Goal: Transaction & Acquisition: Purchase product/service

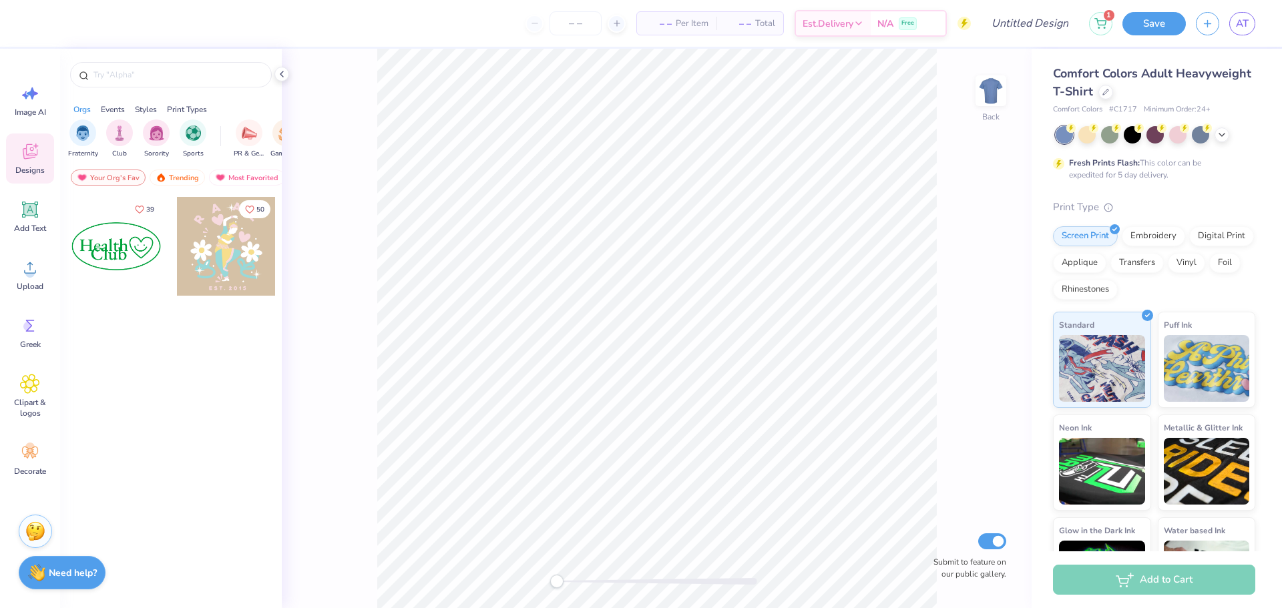
click at [244, 23] on div "– – Per Item – – Total Est. Delivery N/A Free" at bounding box center [504, 23] width 934 height 47
click at [119, 244] on div at bounding box center [116, 246] width 99 height 99
click at [162, 174] on img at bounding box center [161, 177] width 11 height 9
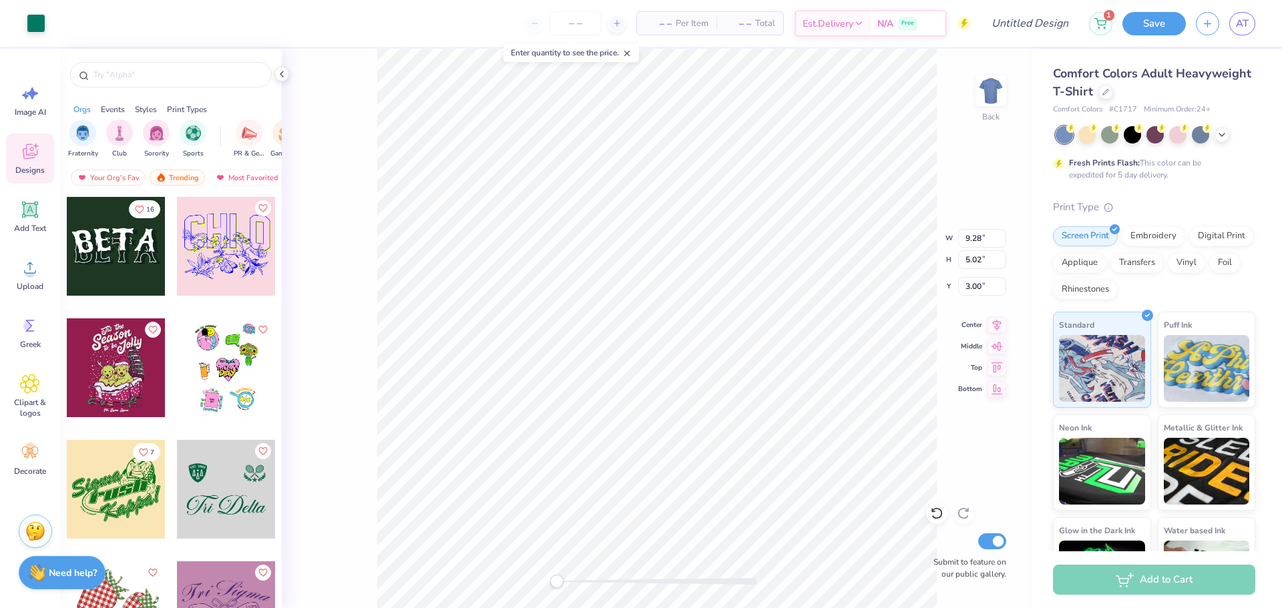
click at [142, 267] on div at bounding box center [116, 246] width 99 height 99
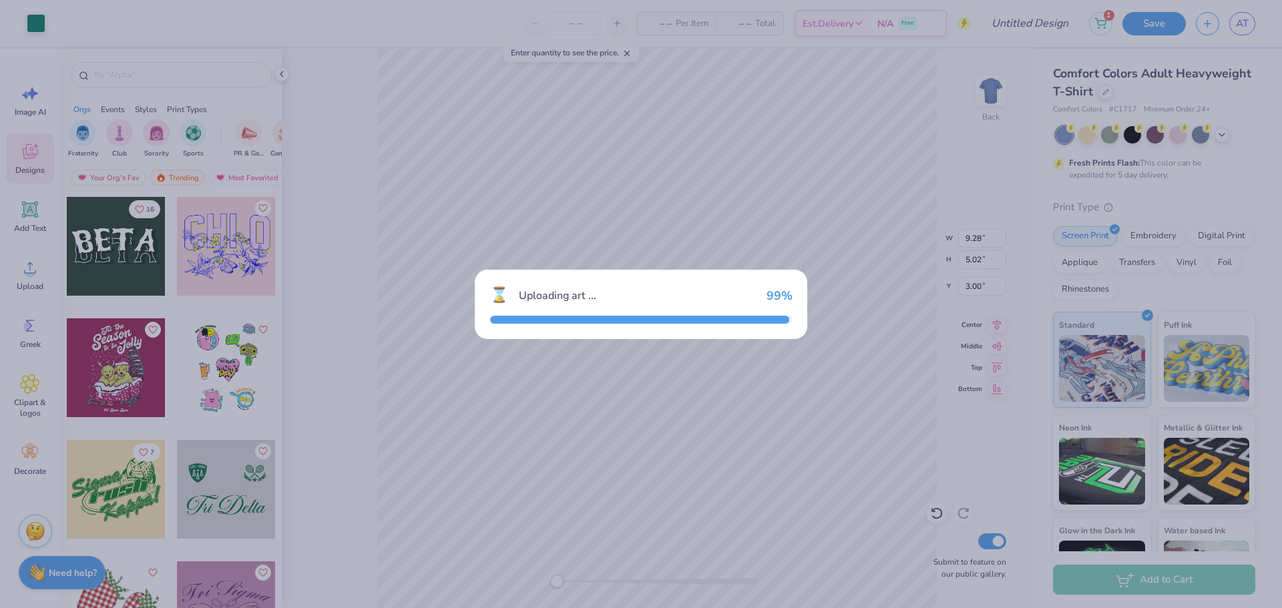
type input "8.51"
type input "3.75"
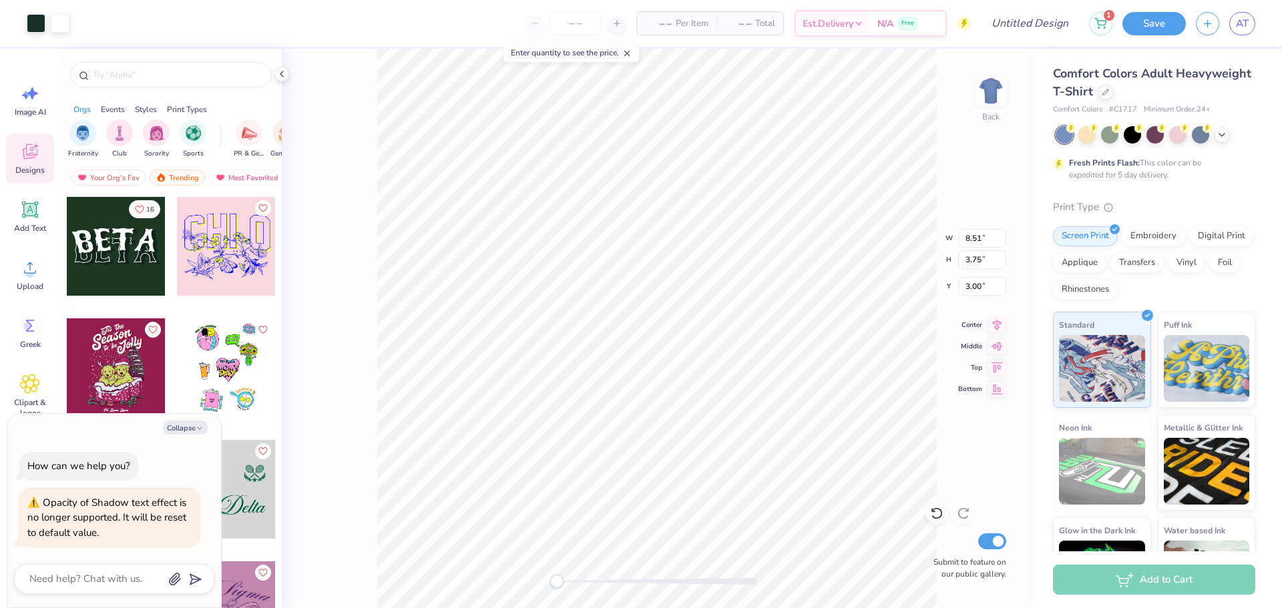
type textarea "x"
drag, startPoint x: 566, startPoint y: 37, endPoint x: 584, endPoint y: 27, distance: 20.6
click at [566, 37] on div "– – Per Item – – Total Est. Delivery N/A Free" at bounding box center [525, 23] width 892 height 47
click at [590, 22] on input "number" at bounding box center [576, 23] width 52 height 24
type input "55"
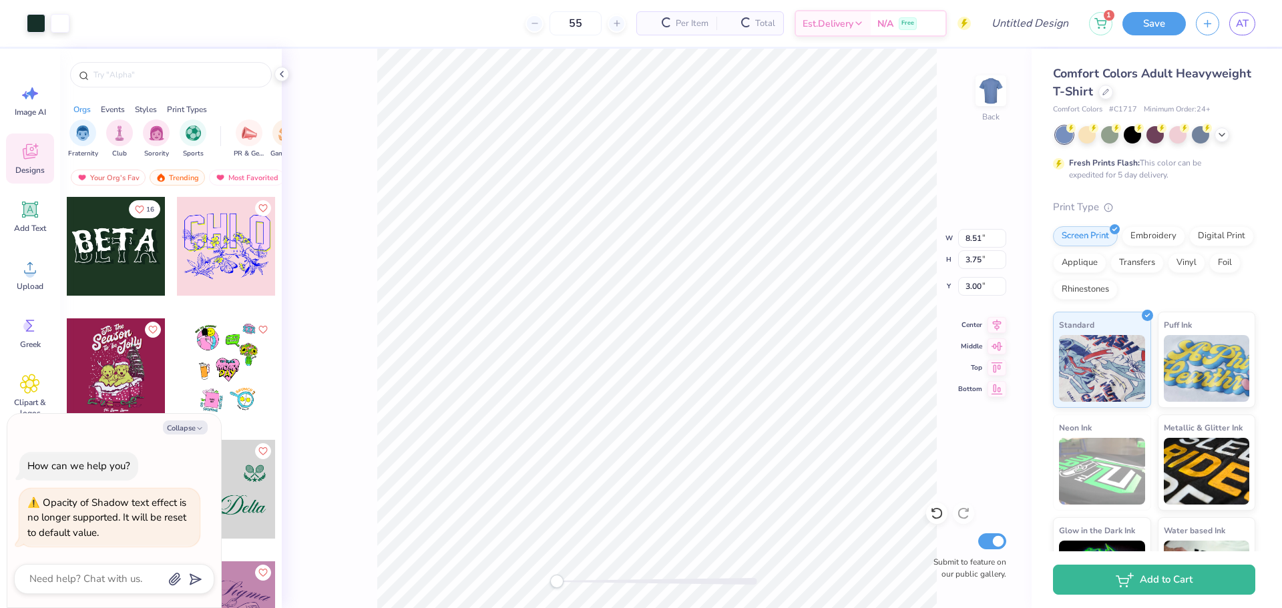
type textarea "x"
type input "55"
click at [1022, 33] on input "Design Title" at bounding box center [1013, 23] width 131 height 27
type input "t"
type textarea "x"
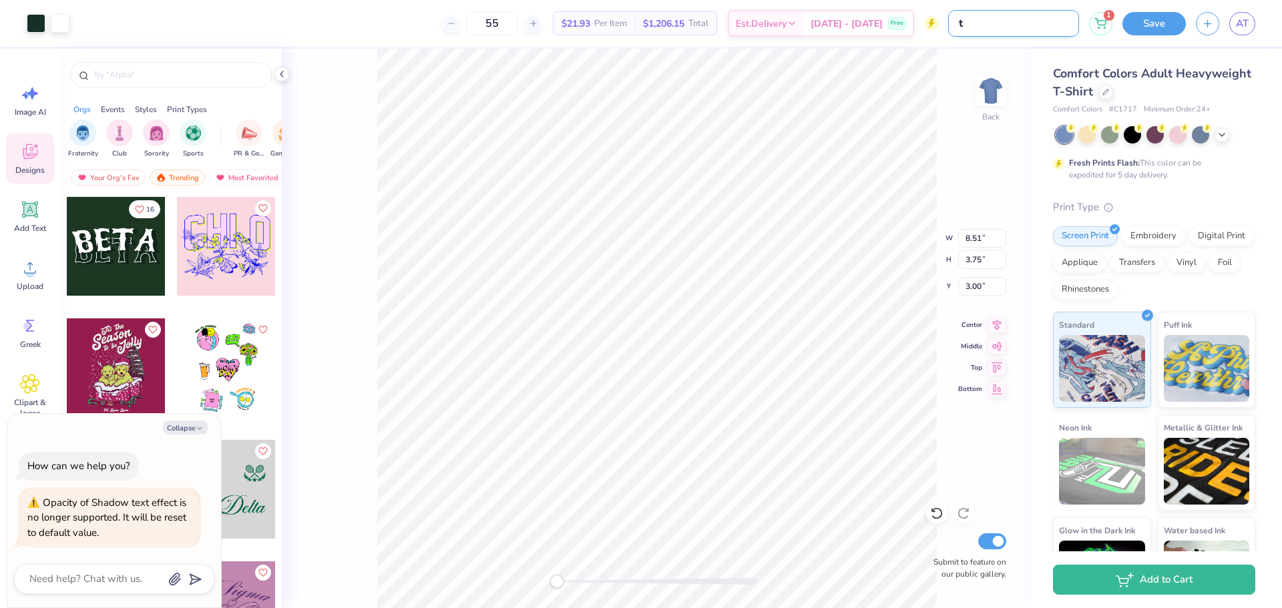
type input "te"
type textarea "x"
type input "tes"
type textarea "x"
type input "test"
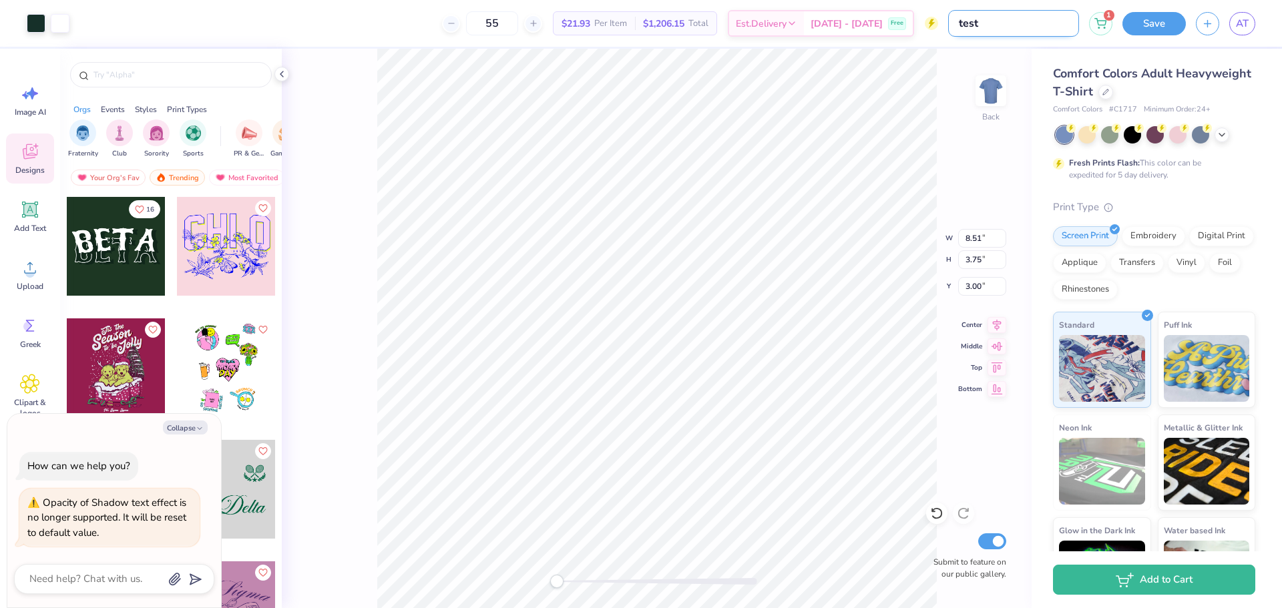
type textarea "x"
type input "test"
type textarea "x"
type input "test 7"
type textarea "x"
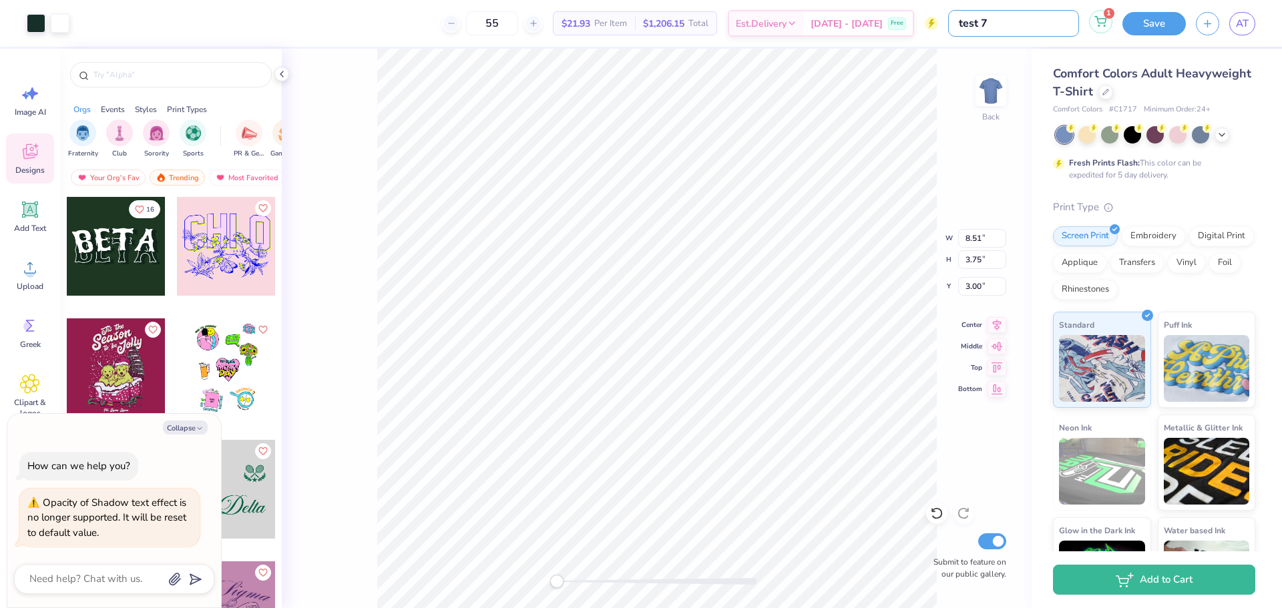
type input "test 7"
click at [1111, 17] on span "1" at bounding box center [1109, 13] width 11 height 11
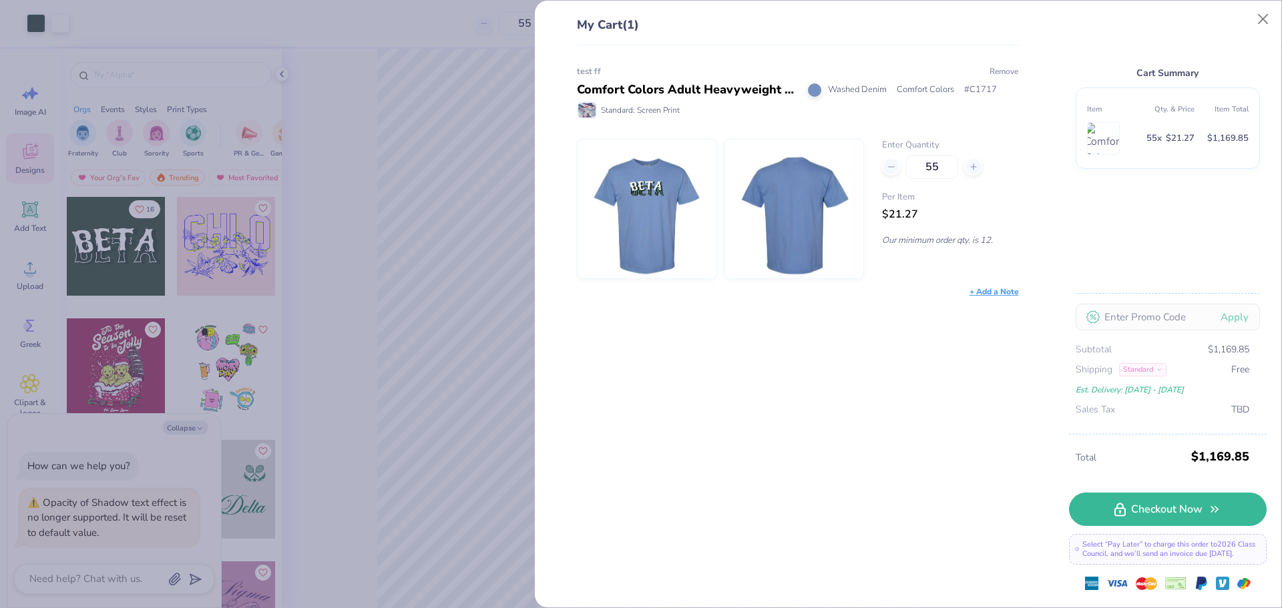
click at [1012, 75] on button "Remove" at bounding box center [1004, 71] width 30 height 12
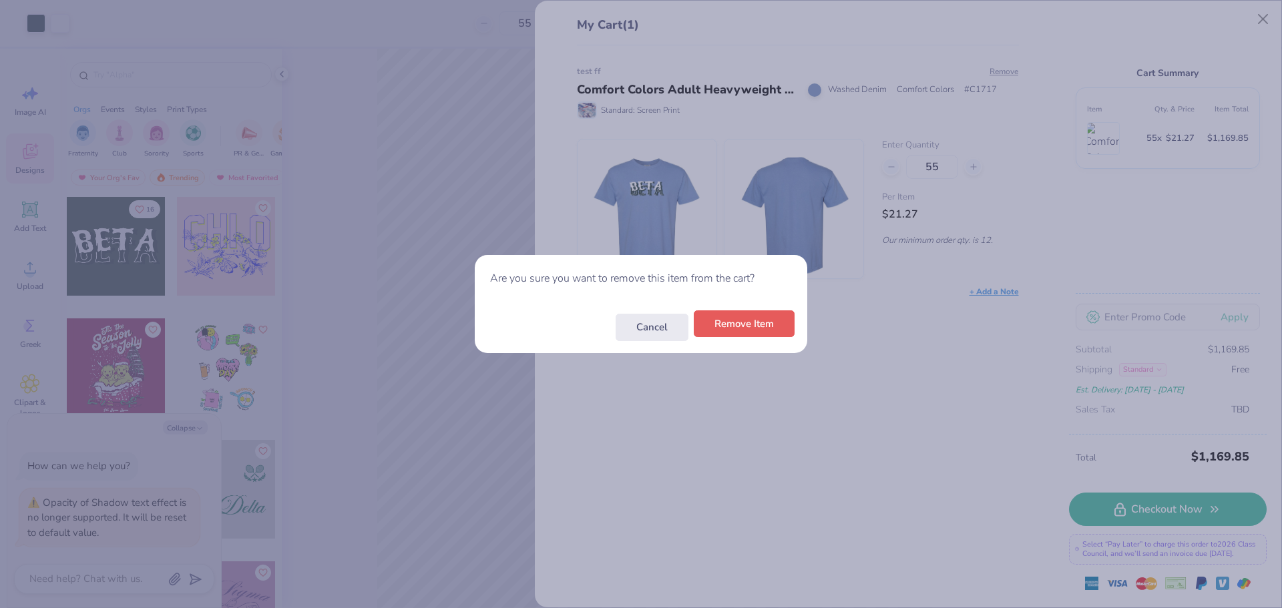
click at [749, 326] on button "Remove Item" at bounding box center [744, 324] width 101 height 27
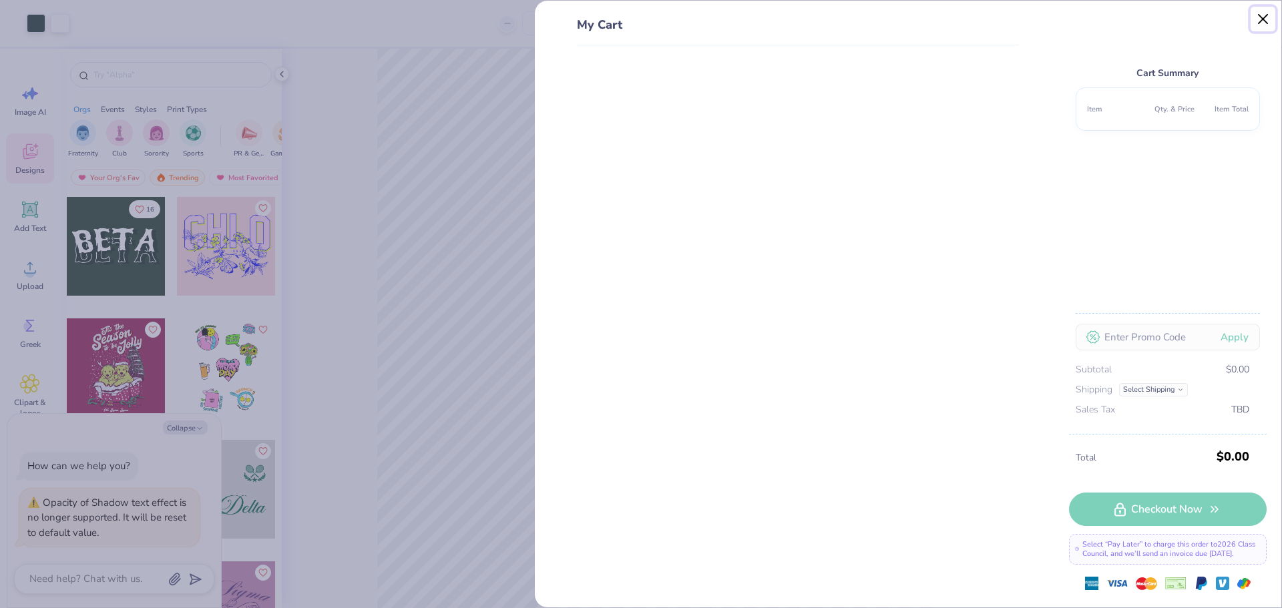
click at [1260, 17] on button "Close" at bounding box center [1263, 19] width 25 height 25
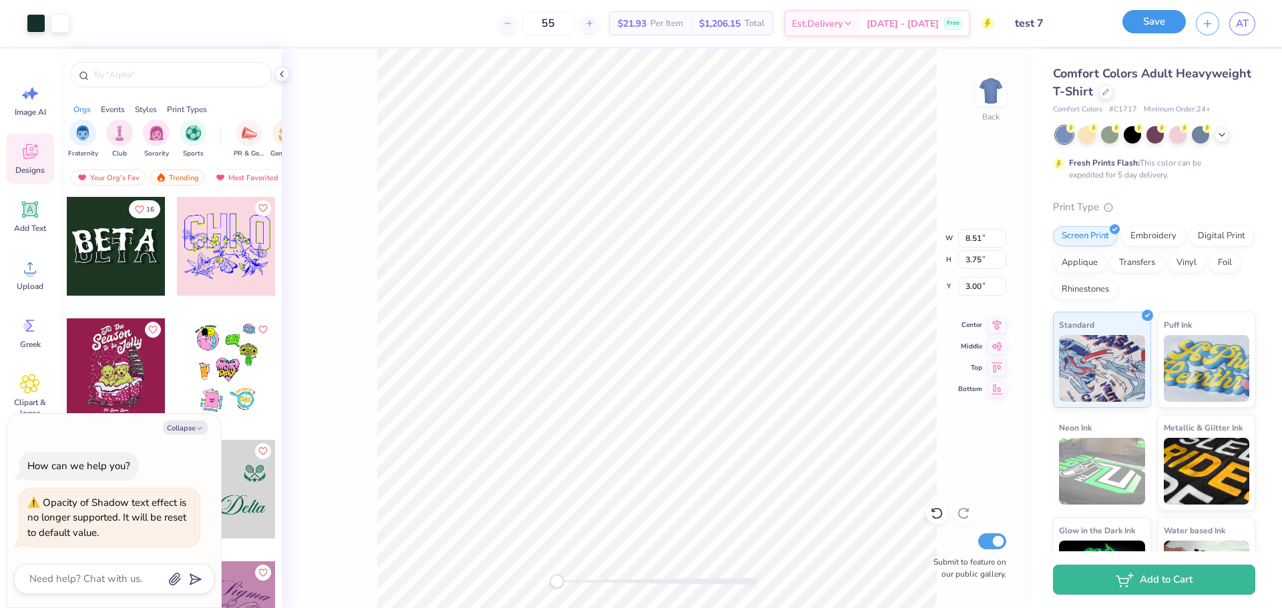
click at [1133, 25] on button "Save" at bounding box center [1154, 21] width 63 height 23
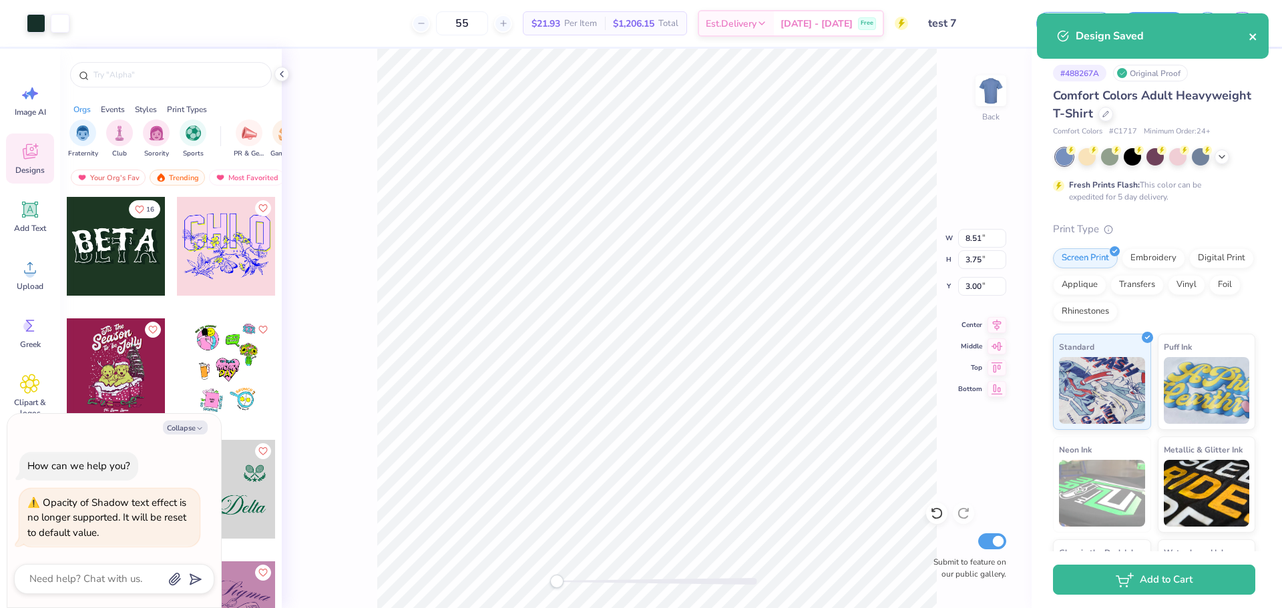
click at [1254, 31] on icon "close" at bounding box center [1253, 36] width 9 height 11
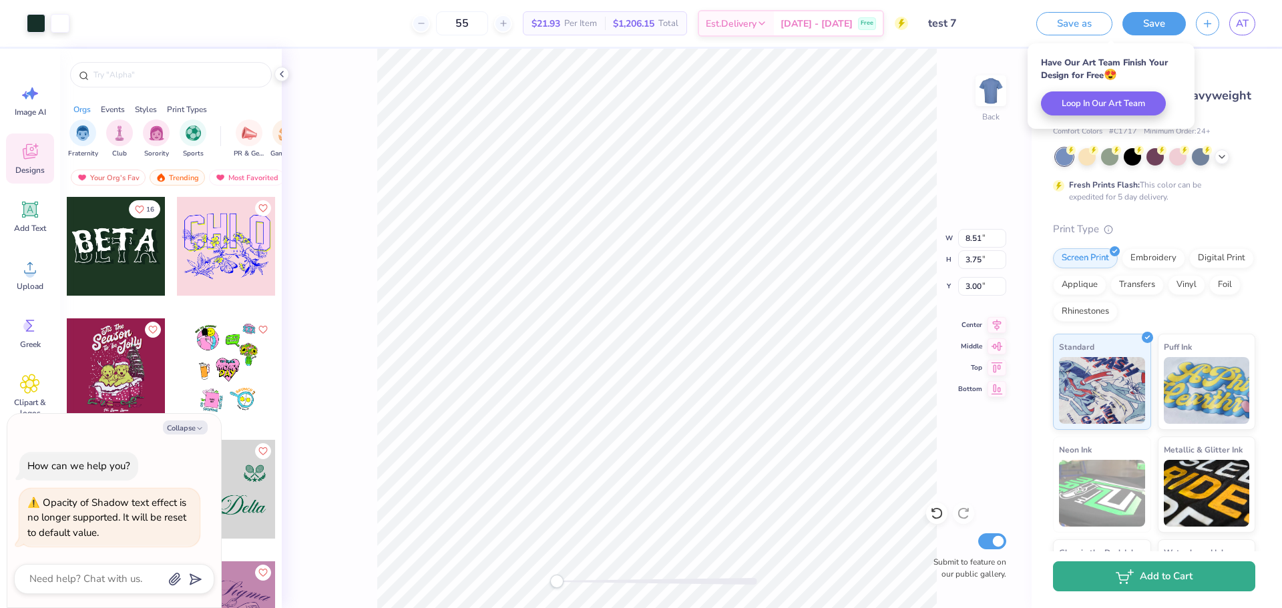
click at [1089, 580] on button "Add to Cart" at bounding box center [1154, 577] width 202 height 30
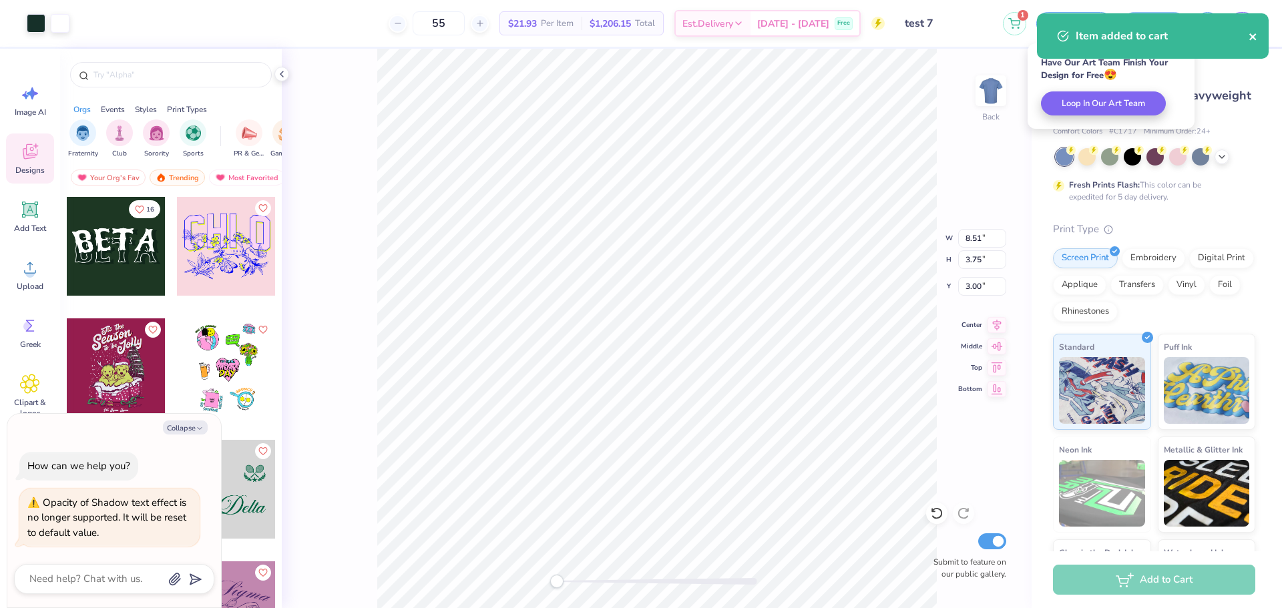
click at [1253, 38] on icon "close" at bounding box center [1253, 36] width 7 height 7
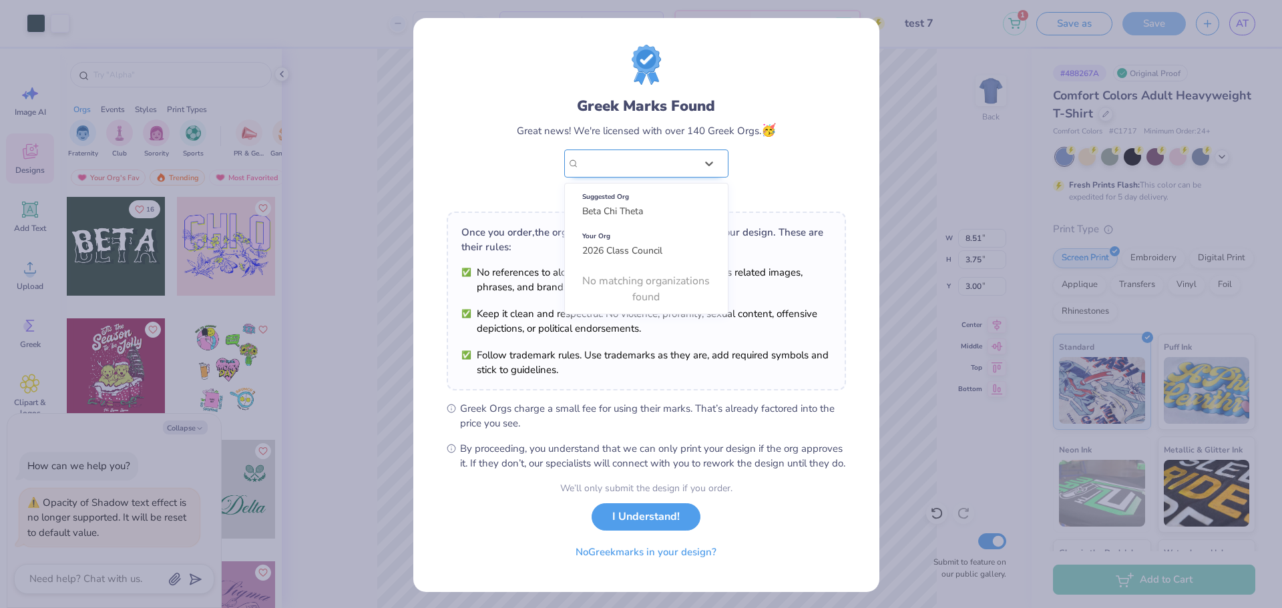
click at [681, 158] on div "2026 Class Council" at bounding box center [646, 164] width 164 height 28
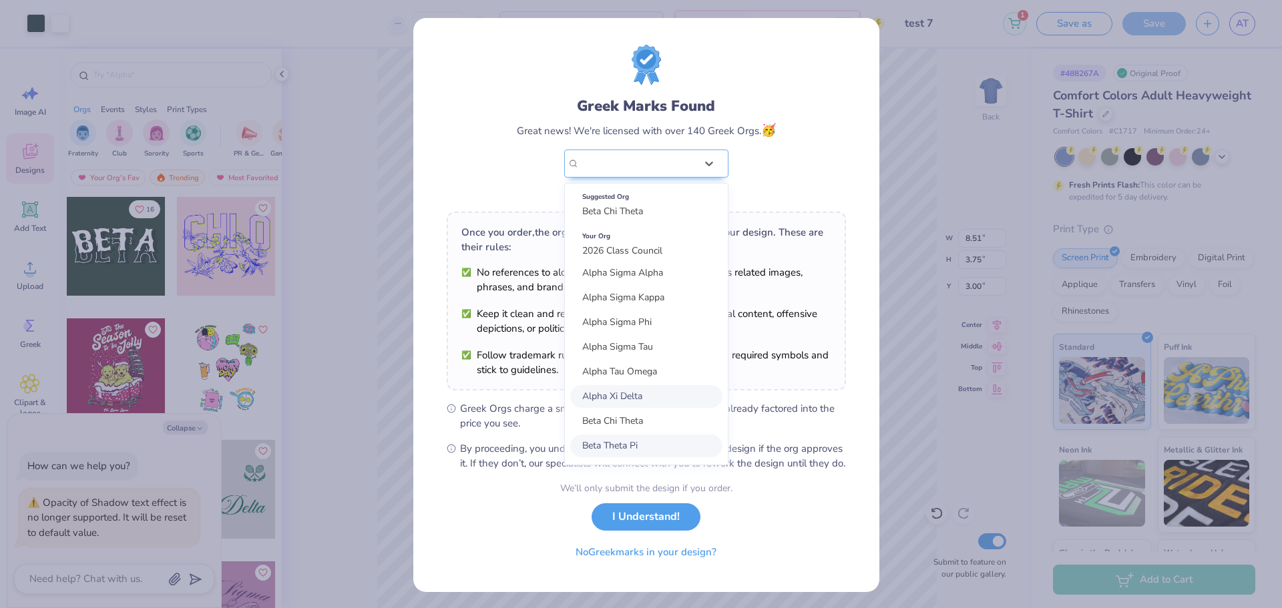
scroll to position [550, 0]
click at [615, 400] on span "Chi Omega" at bounding box center [605, 398] width 46 height 13
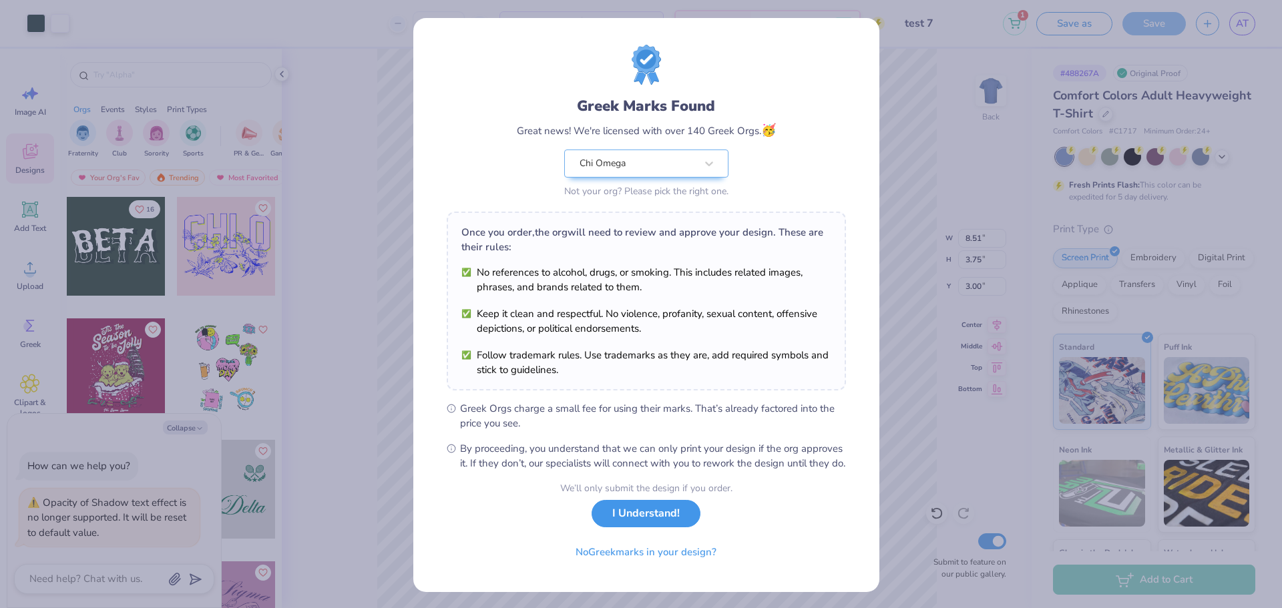
click at [616, 528] on button "I Understand!" at bounding box center [646, 513] width 109 height 27
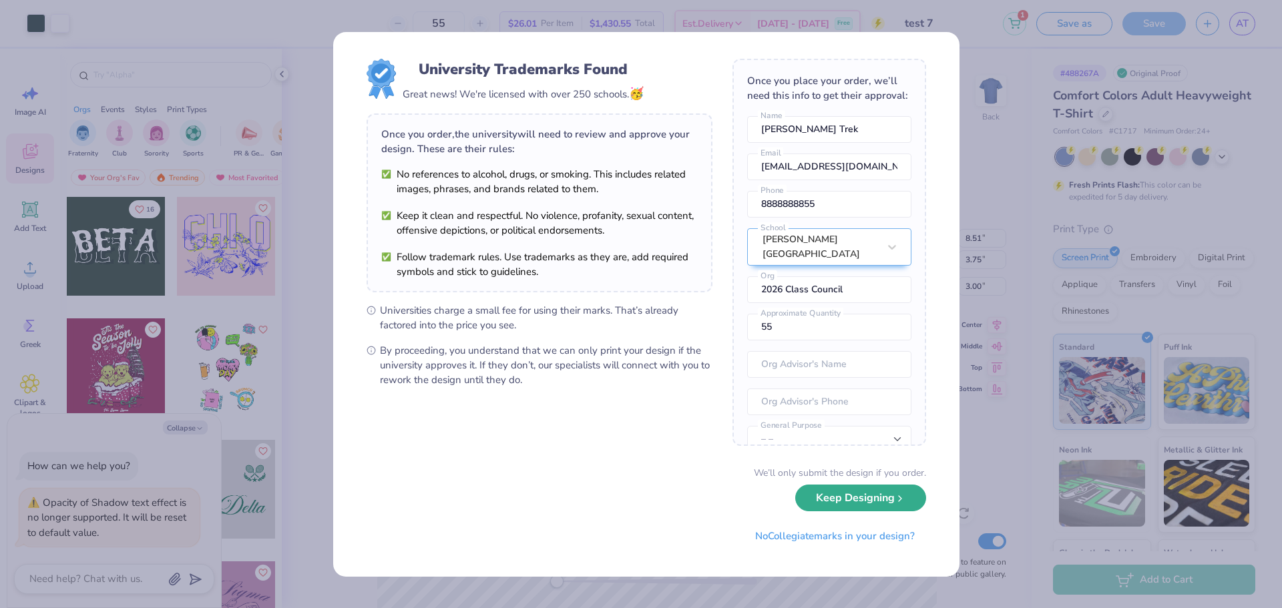
click at [845, 502] on button "Keep Designing" at bounding box center [861, 498] width 131 height 27
type textarea "x"
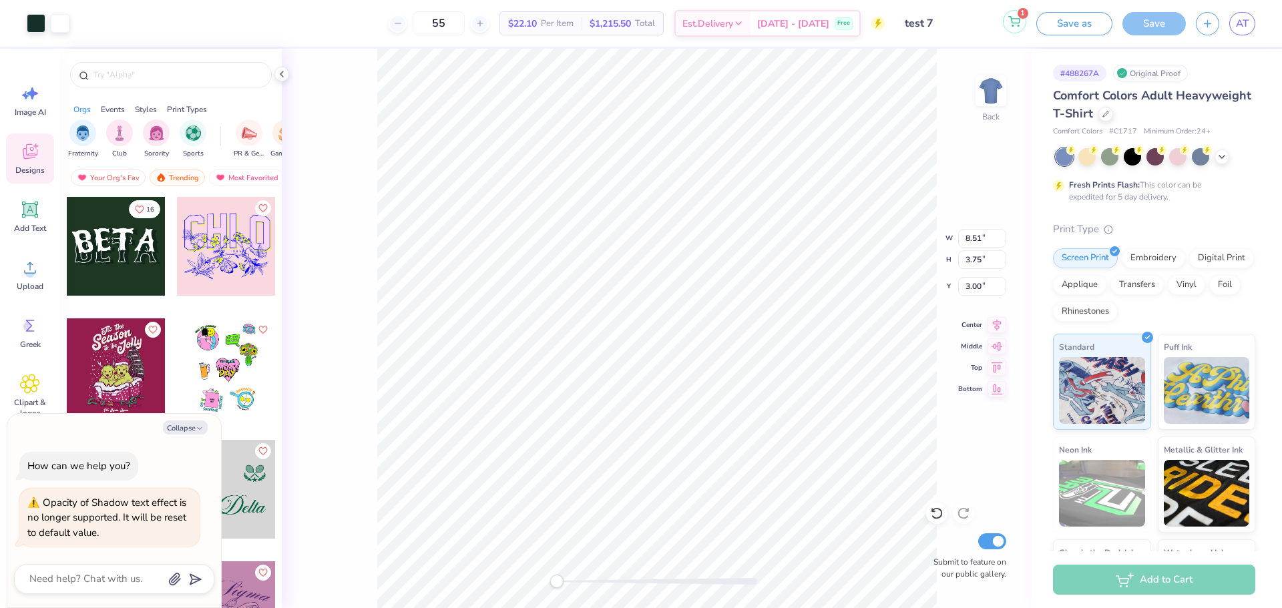
click at [1023, 29] on button "1" at bounding box center [1014, 21] width 23 height 23
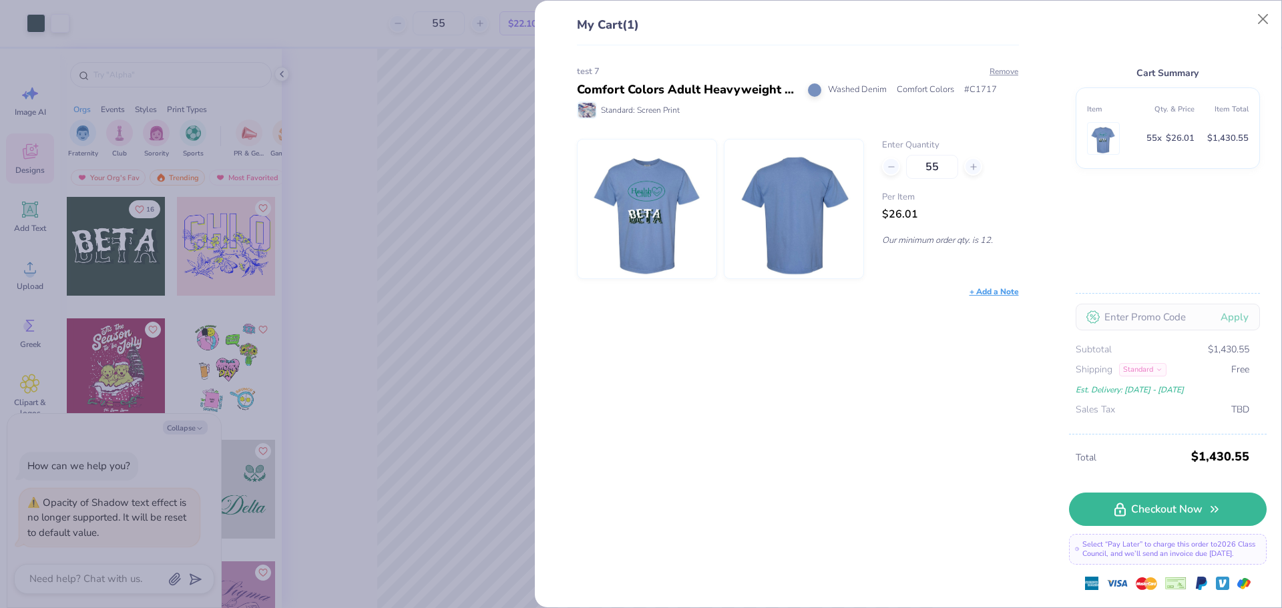
click at [1093, 142] on img at bounding box center [1104, 138] width 26 height 31
click at [974, 159] on div at bounding box center [974, 167] width 18 height 18
click at [972, 163] on div at bounding box center [974, 167] width 18 height 18
type input "57"
type textarea "x"
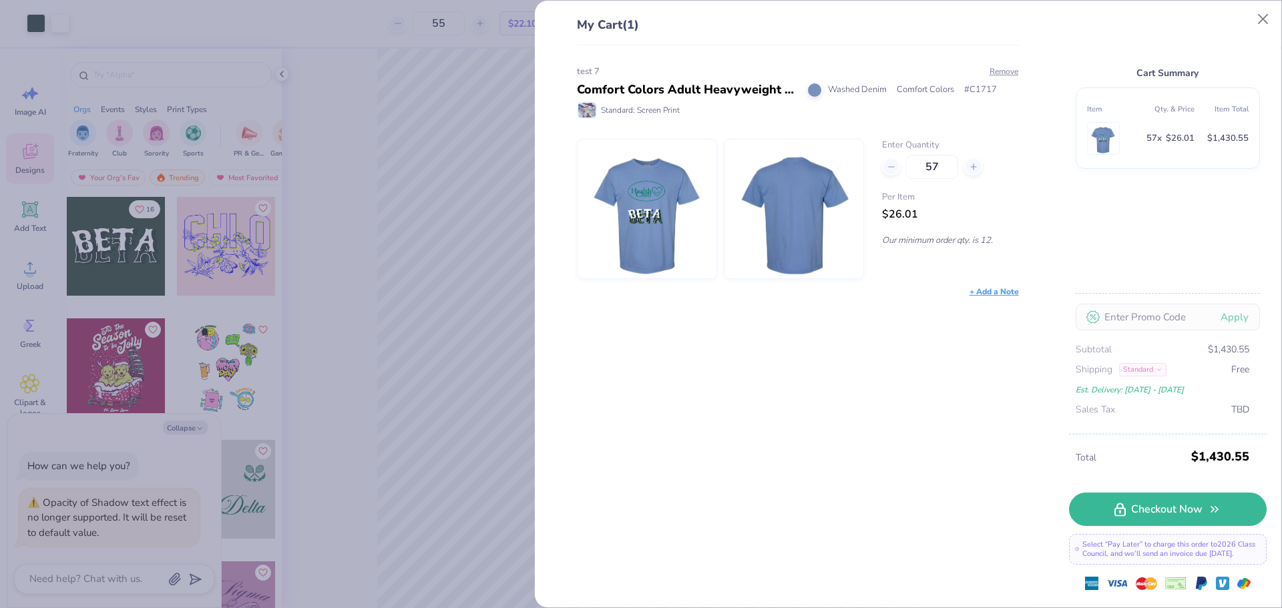
type input "57"
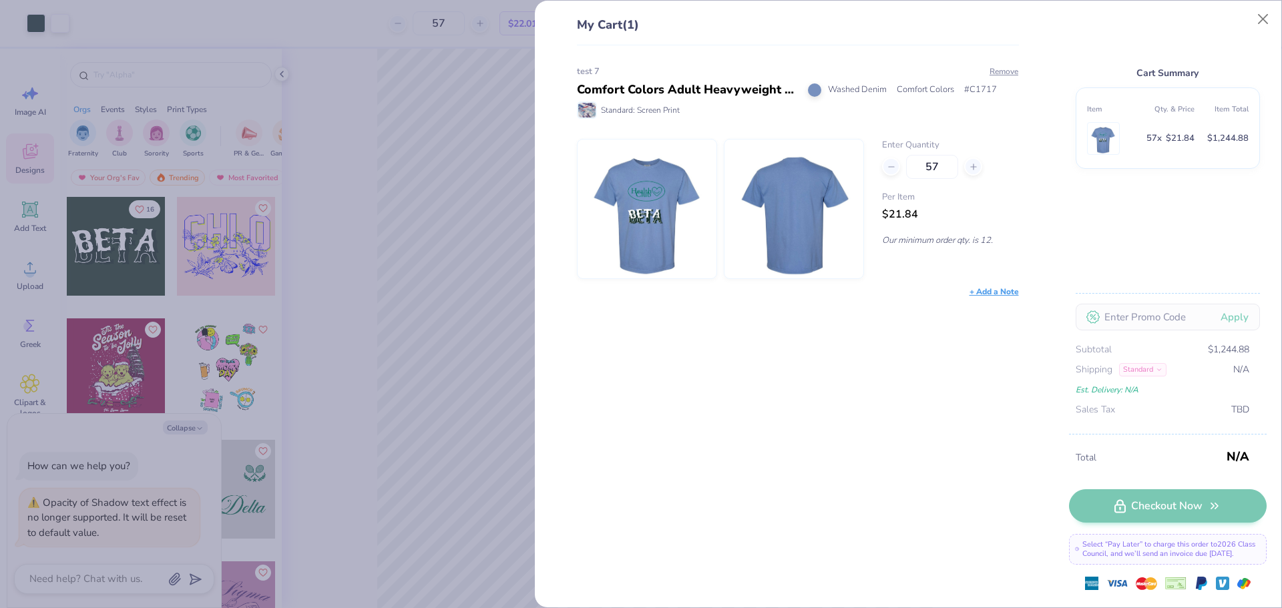
type textarea "x"
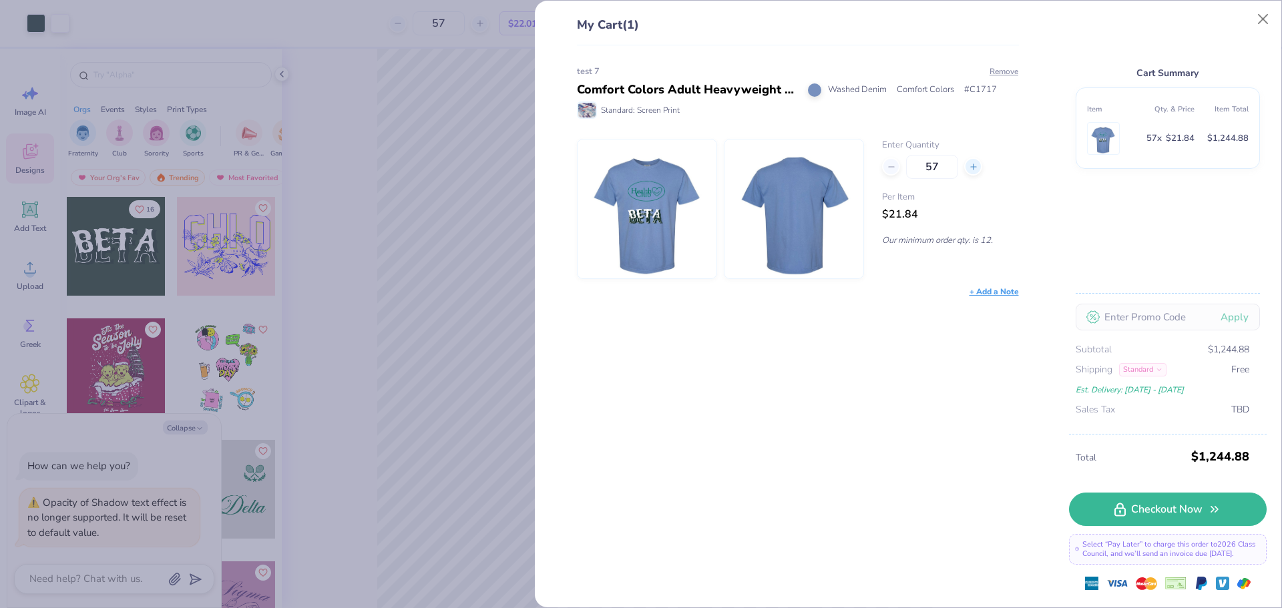
click at [977, 173] on div at bounding box center [974, 167] width 18 height 18
type input "59"
type textarea "x"
type input "58"
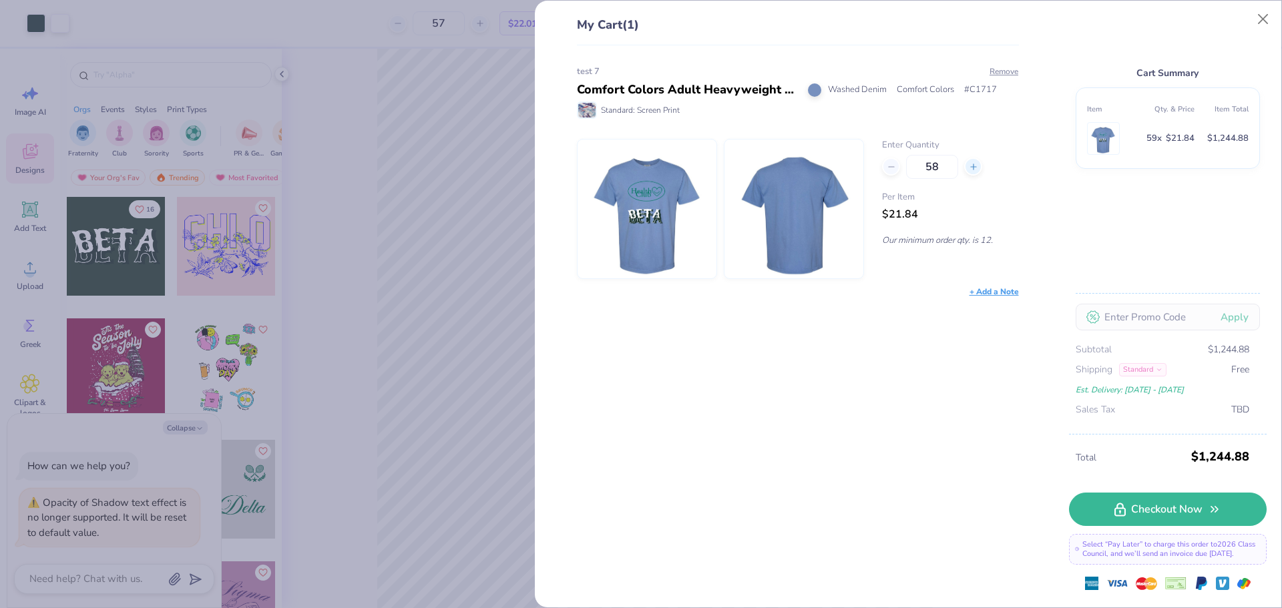
type textarea "x"
type input "58"
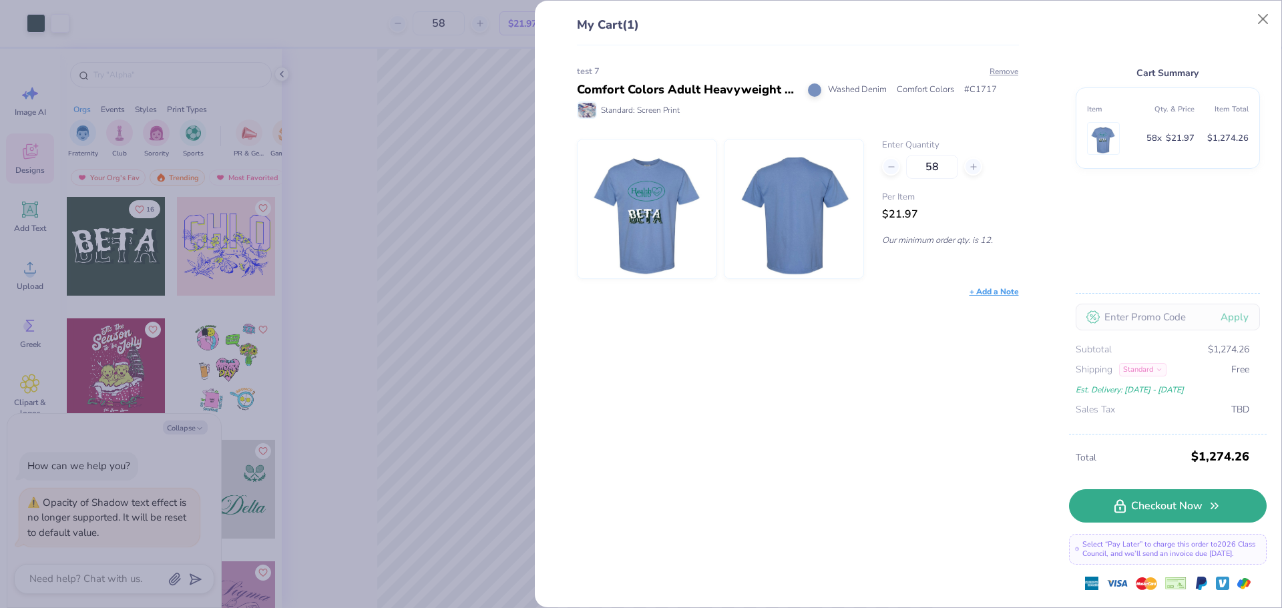
click at [1125, 516] on link "Checkout Now" at bounding box center [1168, 506] width 198 height 33
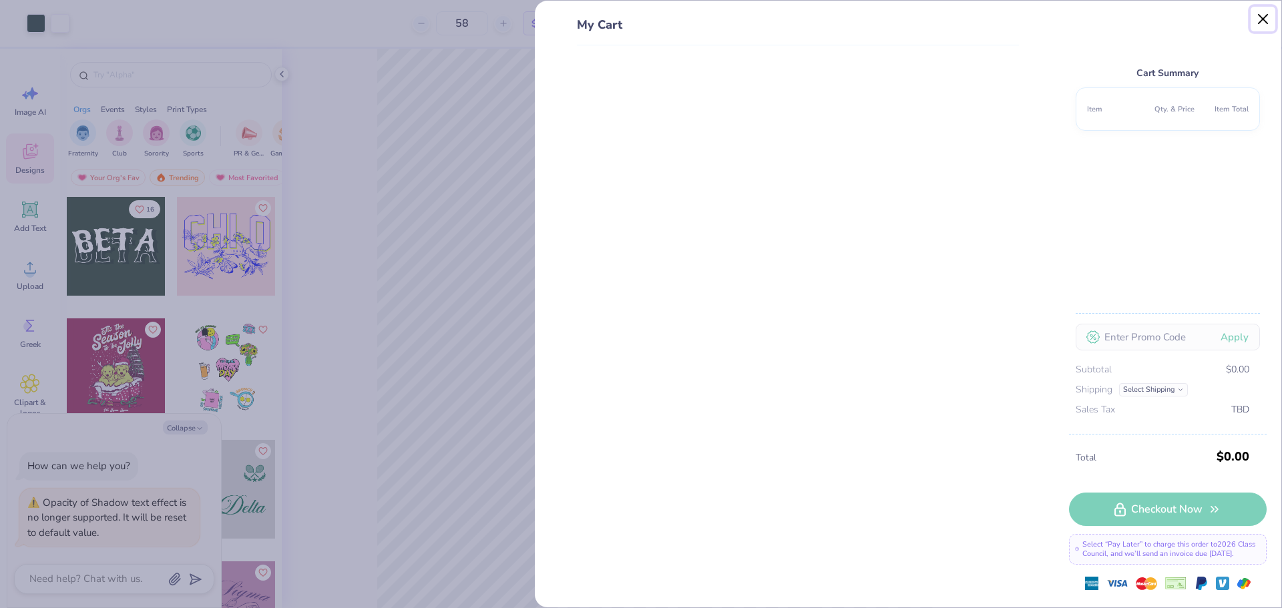
click at [1255, 19] on button "Close" at bounding box center [1263, 19] width 25 height 25
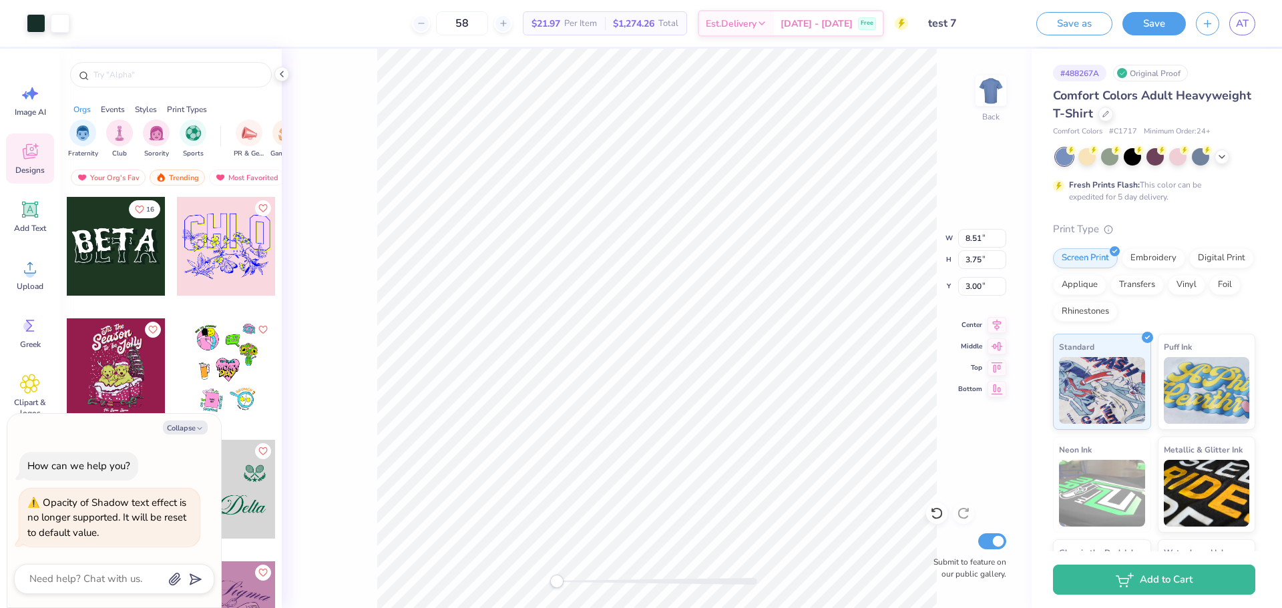
type textarea "x"
type input "9.28"
type input "5.02"
type textarea "x"
click at [480, 23] on input "58" at bounding box center [462, 23] width 52 height 24
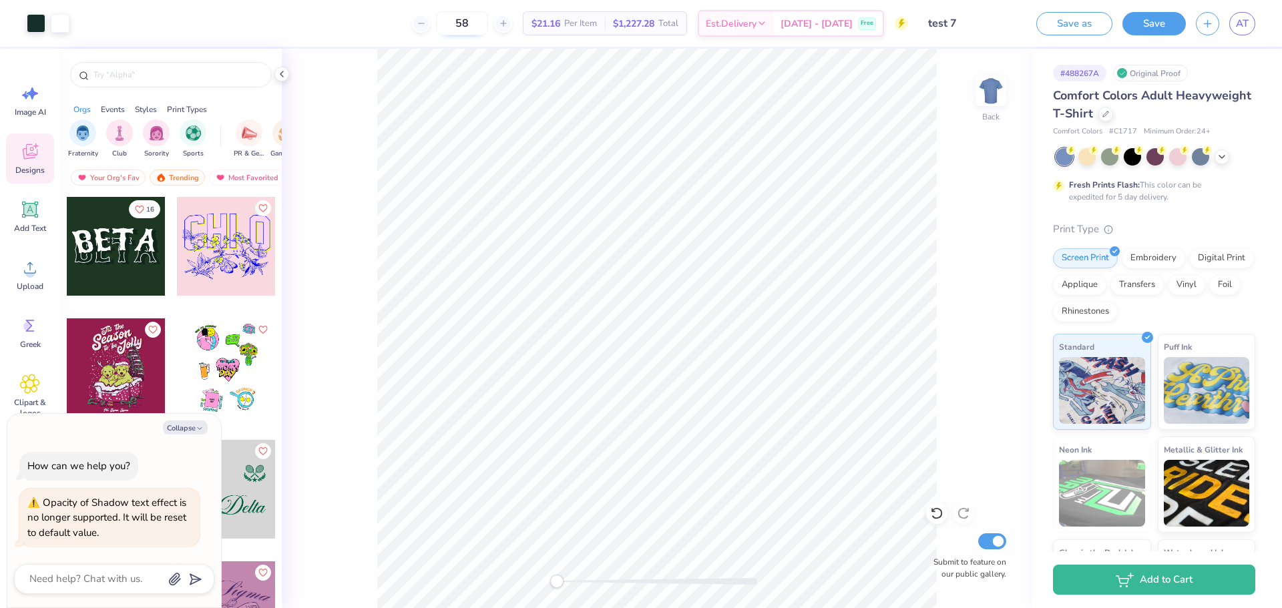
click at [482, 23] on input "58" at bounding box center [462, 23] width 52 height 24
type input "99"
type textarea "x"
type input "99"
click at [1150, 256] on div "Embroidery" at bounding box center [1153, 256] width 63 height 20
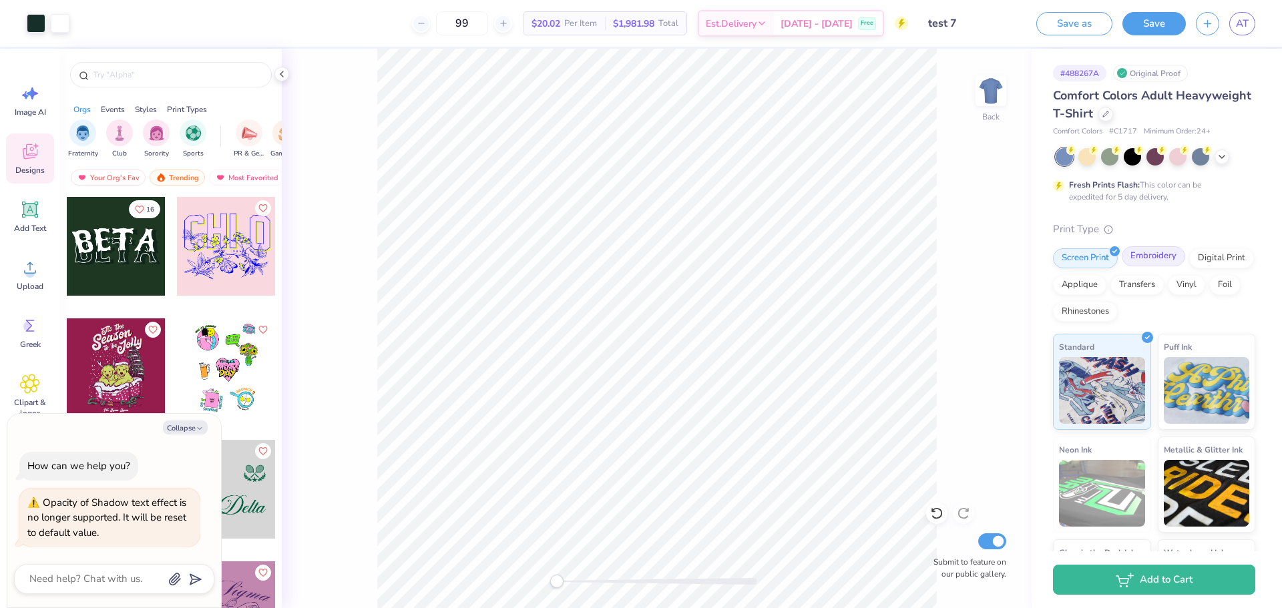
click at [1150, 256] on div "Embroidery" at bounding box center [1153, 256] width 63 height 20
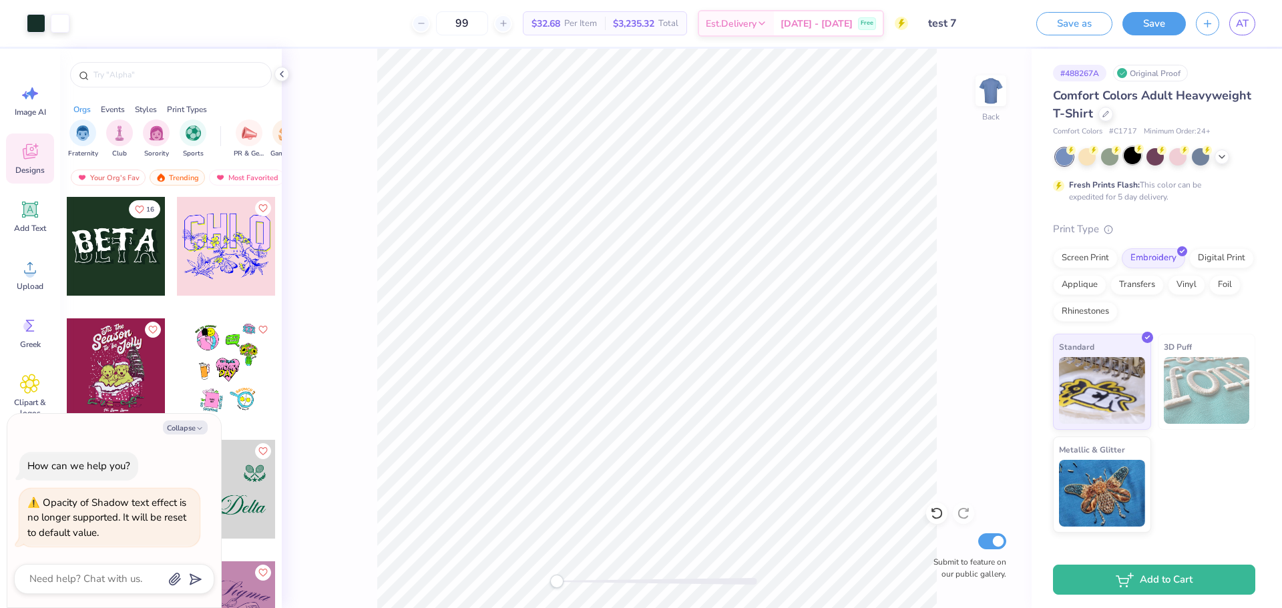
click at [1138, 160] on div at bounding box center [1132, 155] width 17 height 17
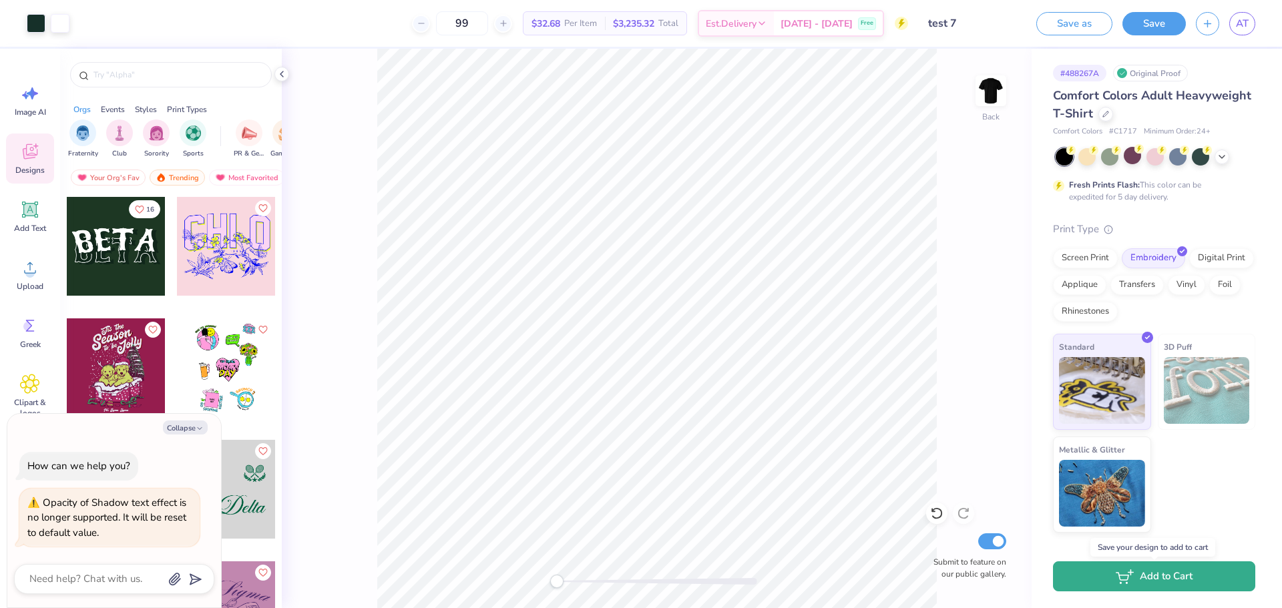
click at [1122, 572] on icon "button" at bounding box center [1125, 577] width 18 height 15
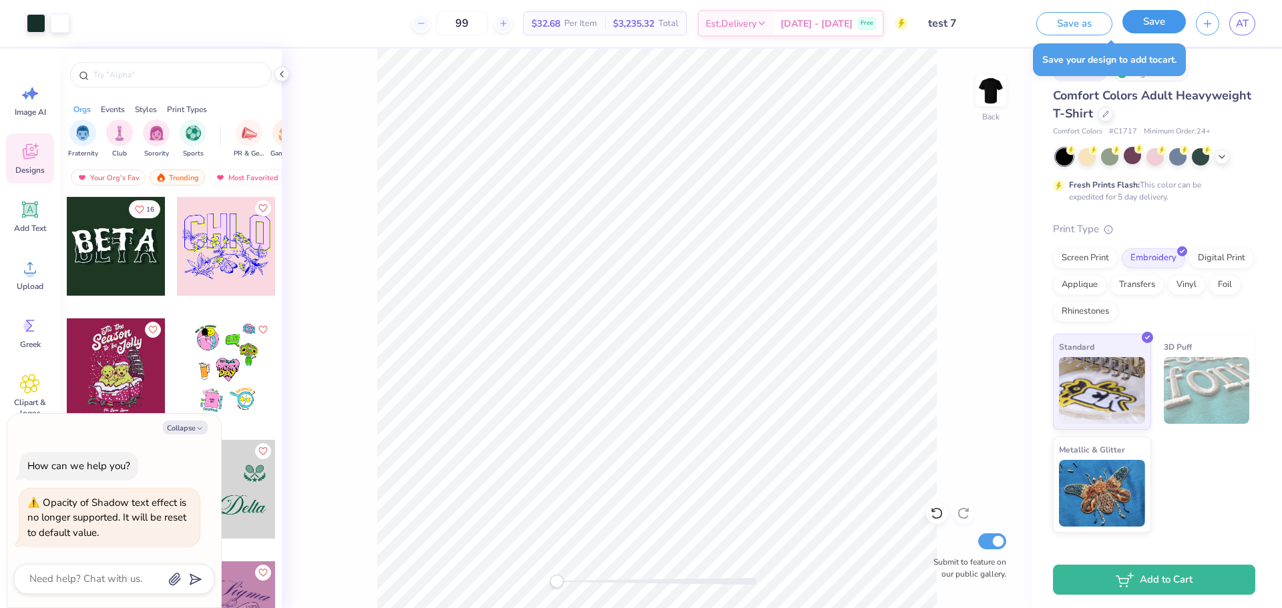
click at [1154, 25] on button "Save" at bounding box center [1154, 21] width 63 height 23
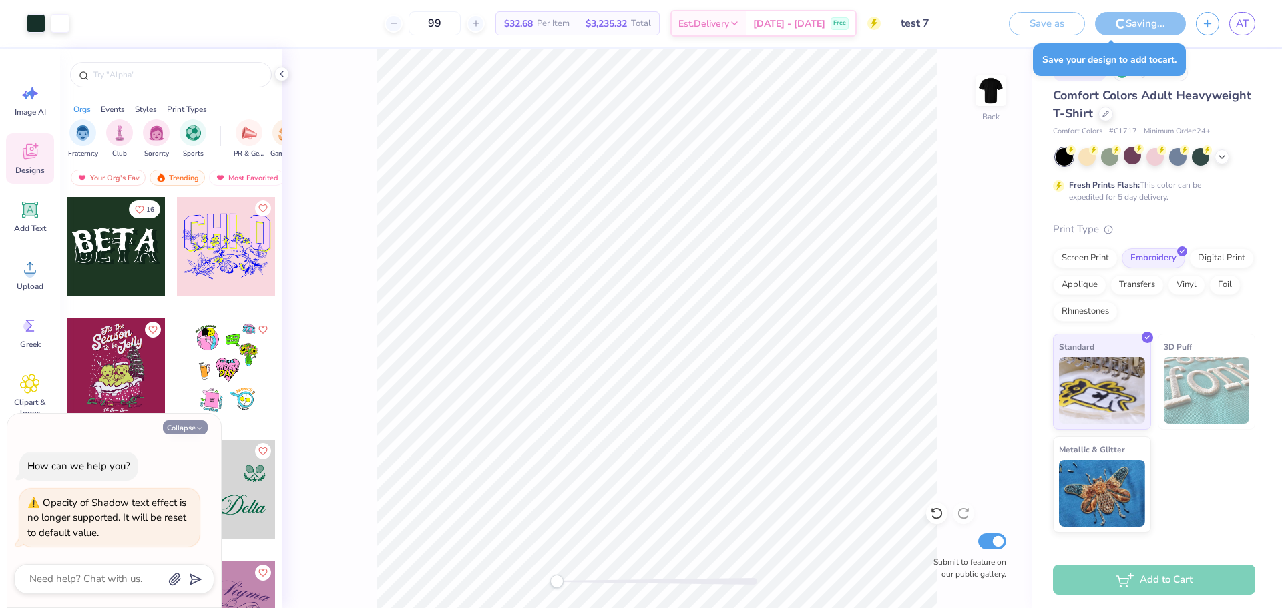
click at [172, 425] on button "Collapse" at bounding box center [185, 428] width 45 height 14
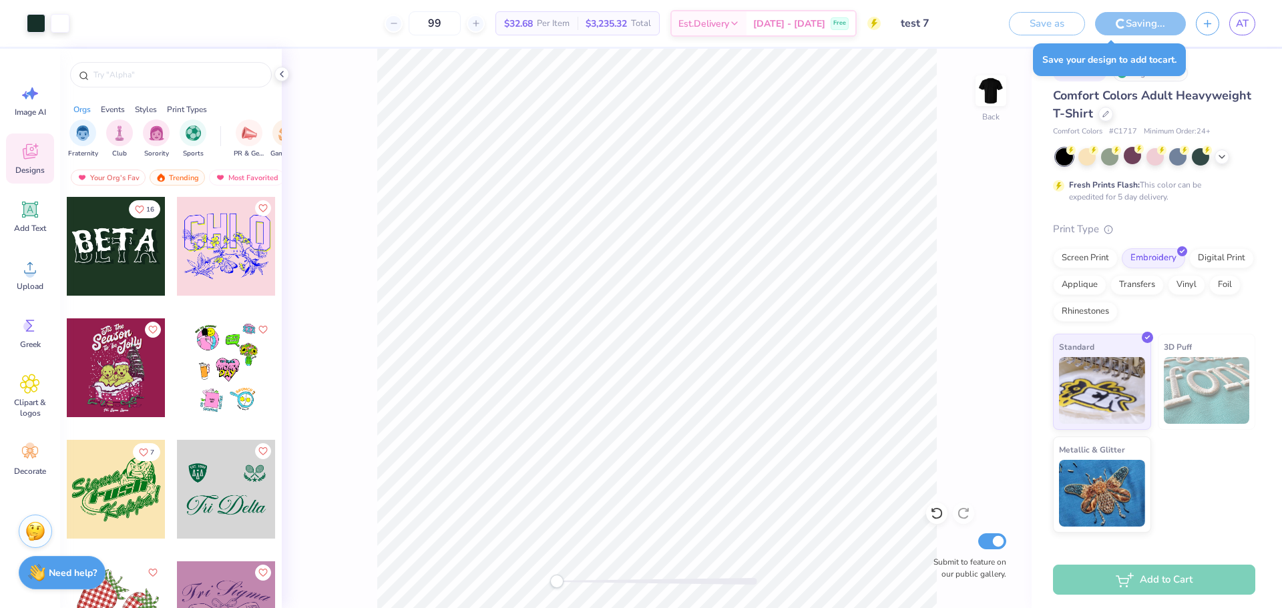
type textarea "x"
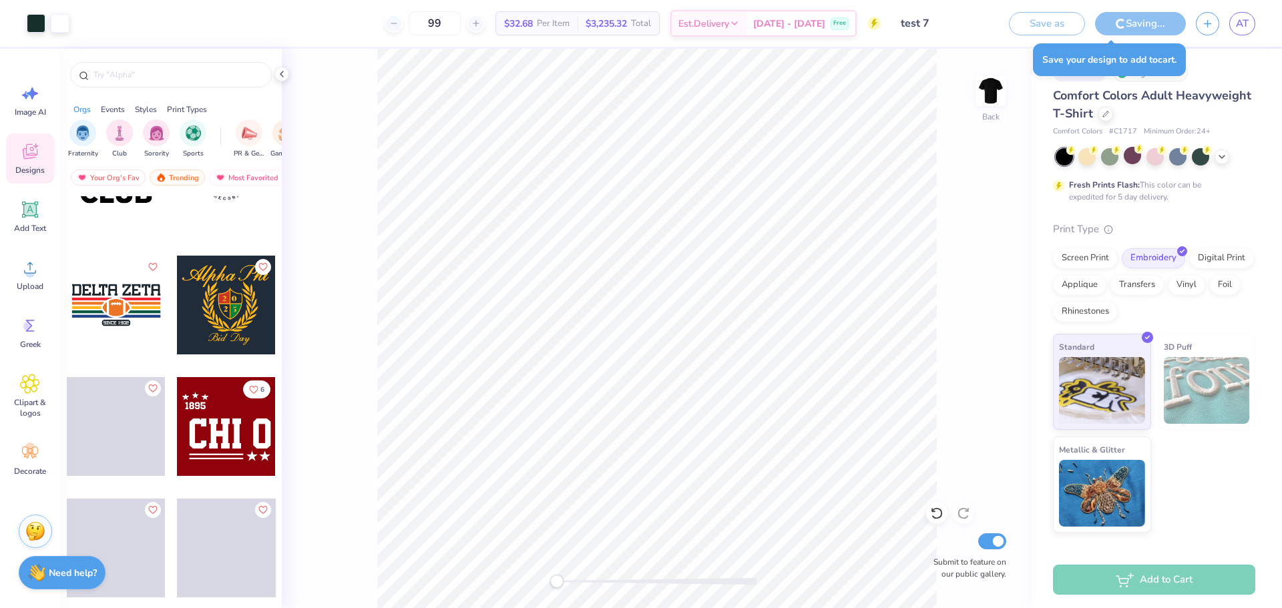
scroll to position [936, 0]
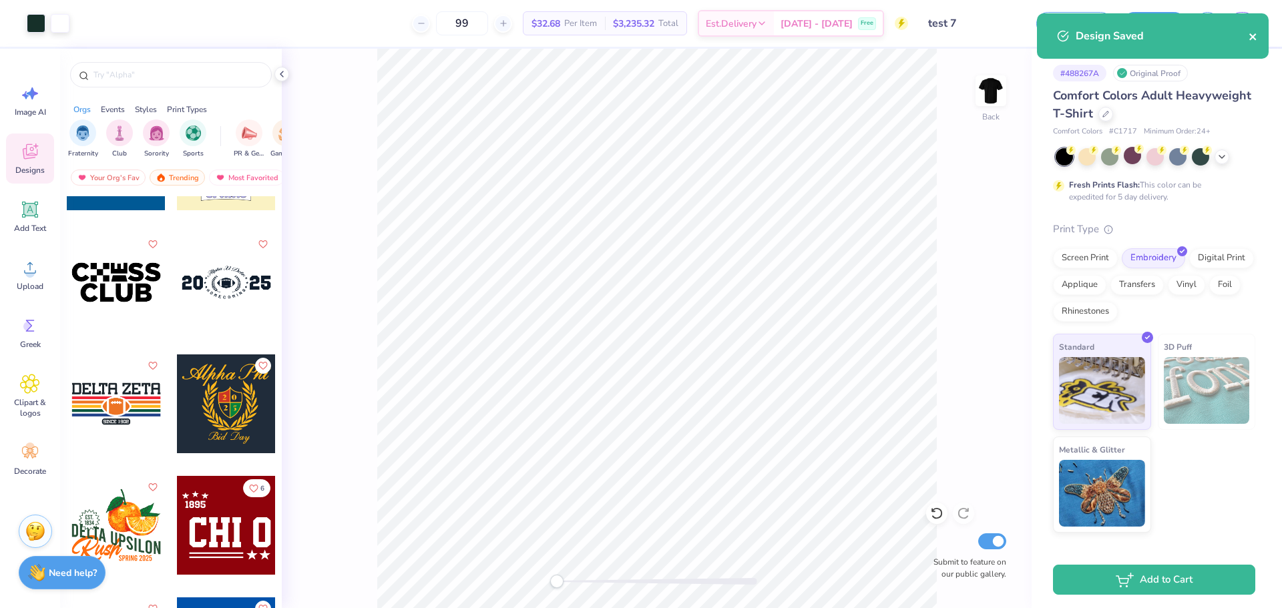
click at [1258, 41] on icon "close" at bounding box center [1253, 36] width 9 height 11
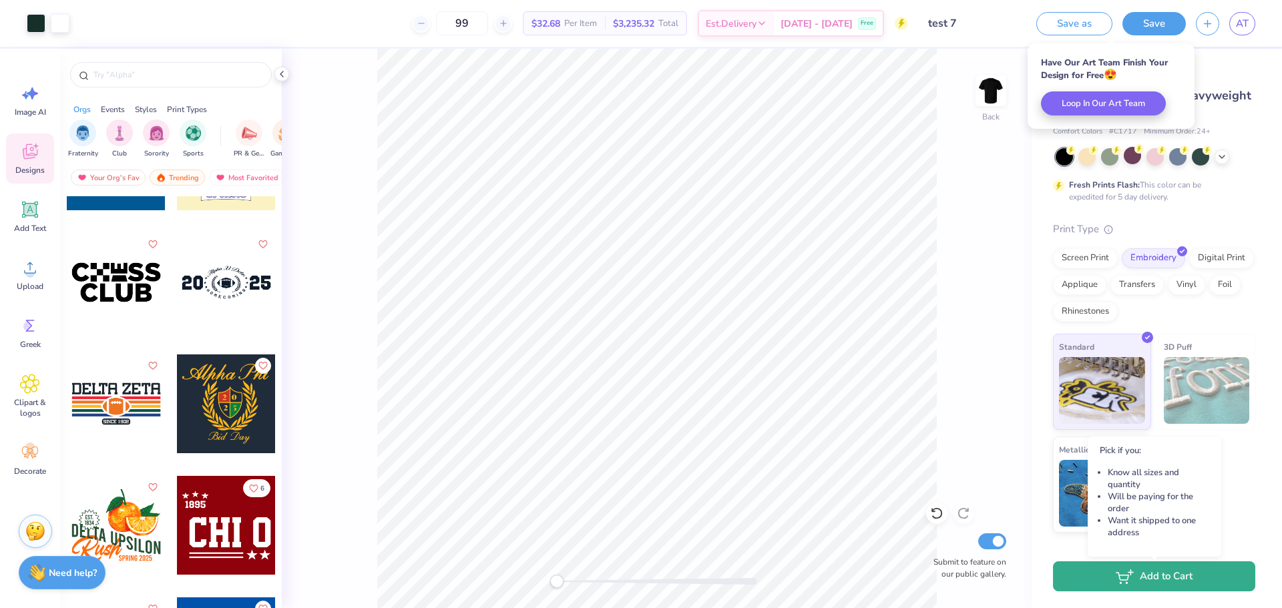
click at [1139, 580] on button "Add to Cart" at bounding box center [1154, 577] width 202 height 30
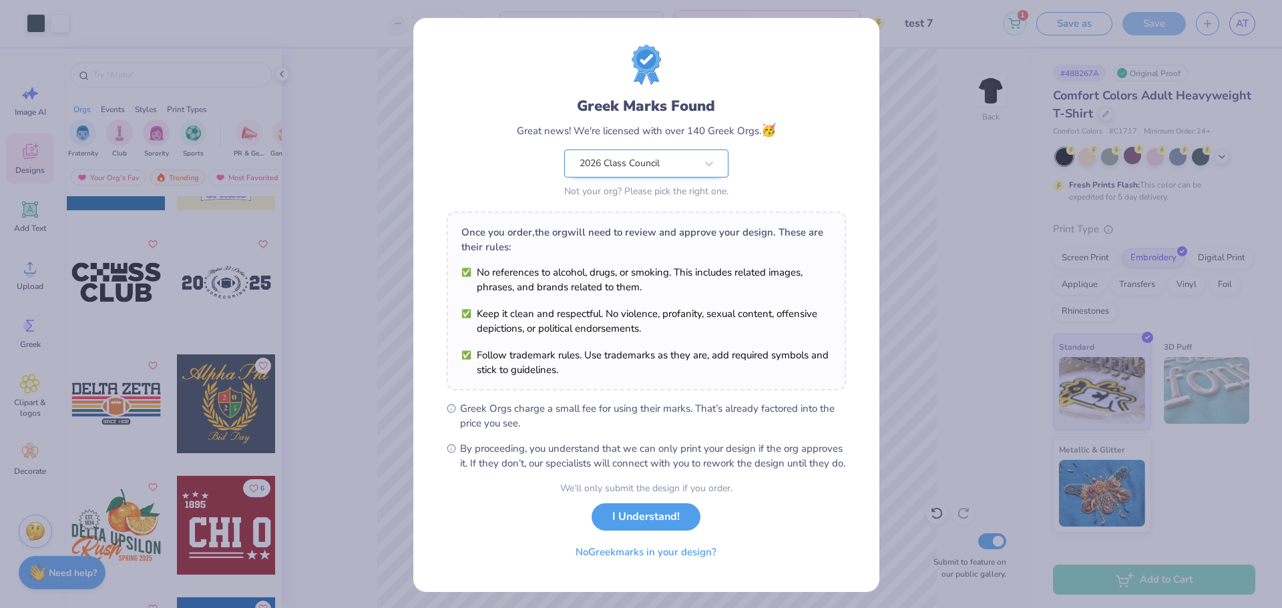
click at [675, 160] on div "2026 Class Council" at bounding box center [637, 163] width 119 height 27
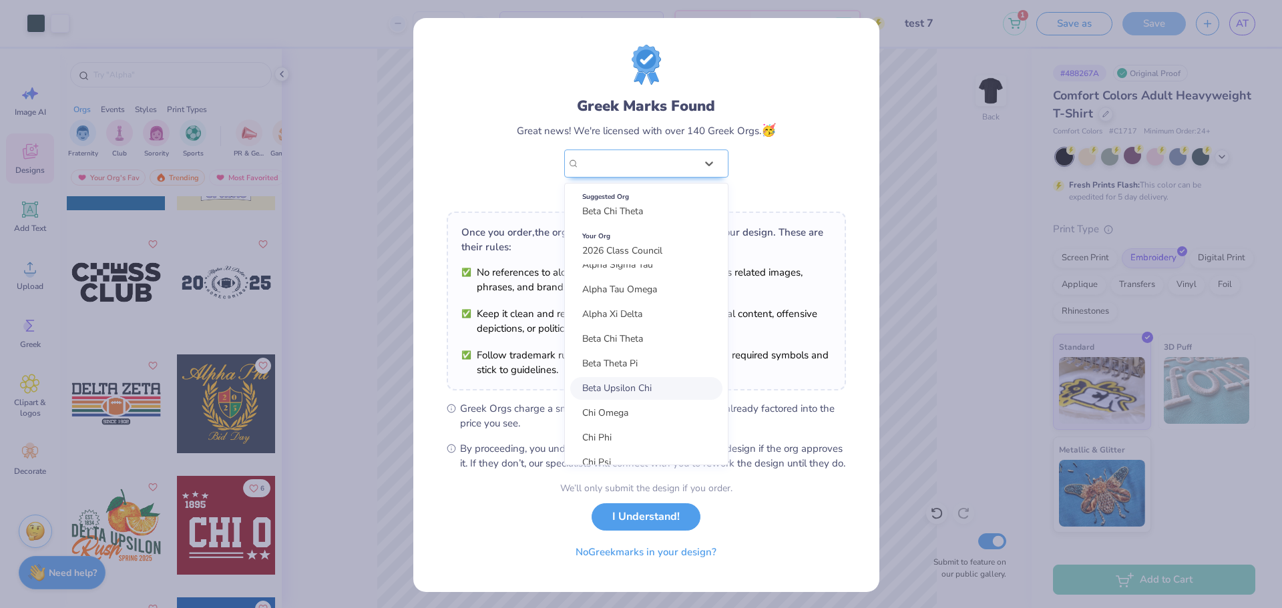
scroll to position [556, 0]
click at [630, 343] on span "Beta Theta Pi" at bounding box center [609, 342] width 55 height 13
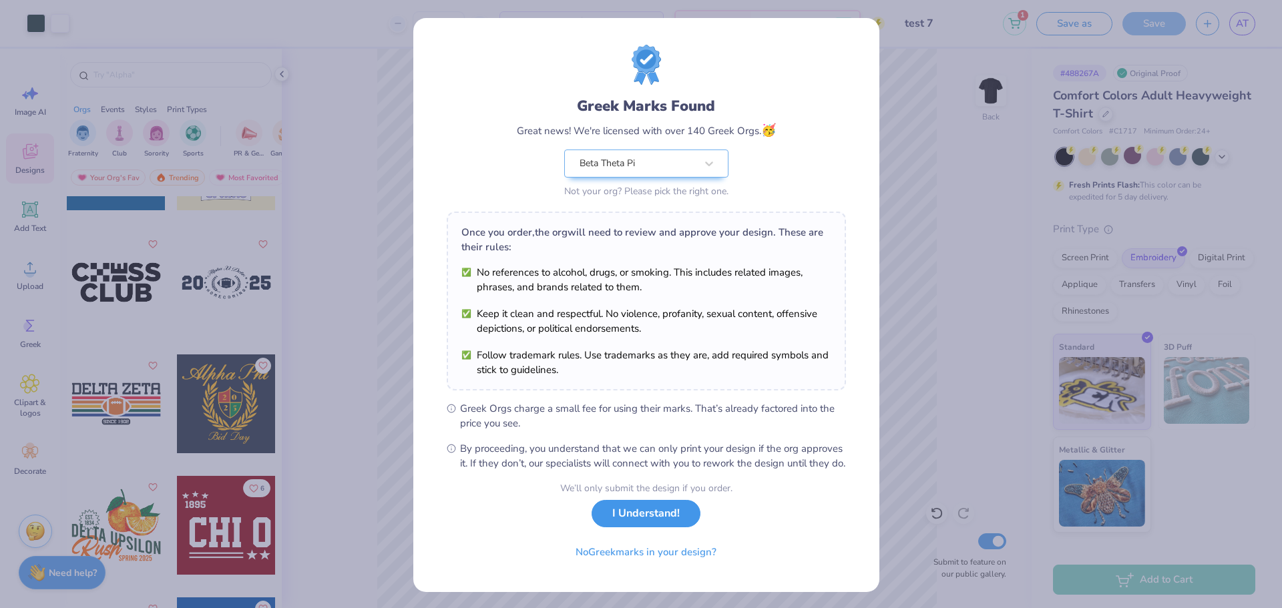
click at [619, 528] on button "I Understand!" at bounding box center [646, 513] width 109 height 27
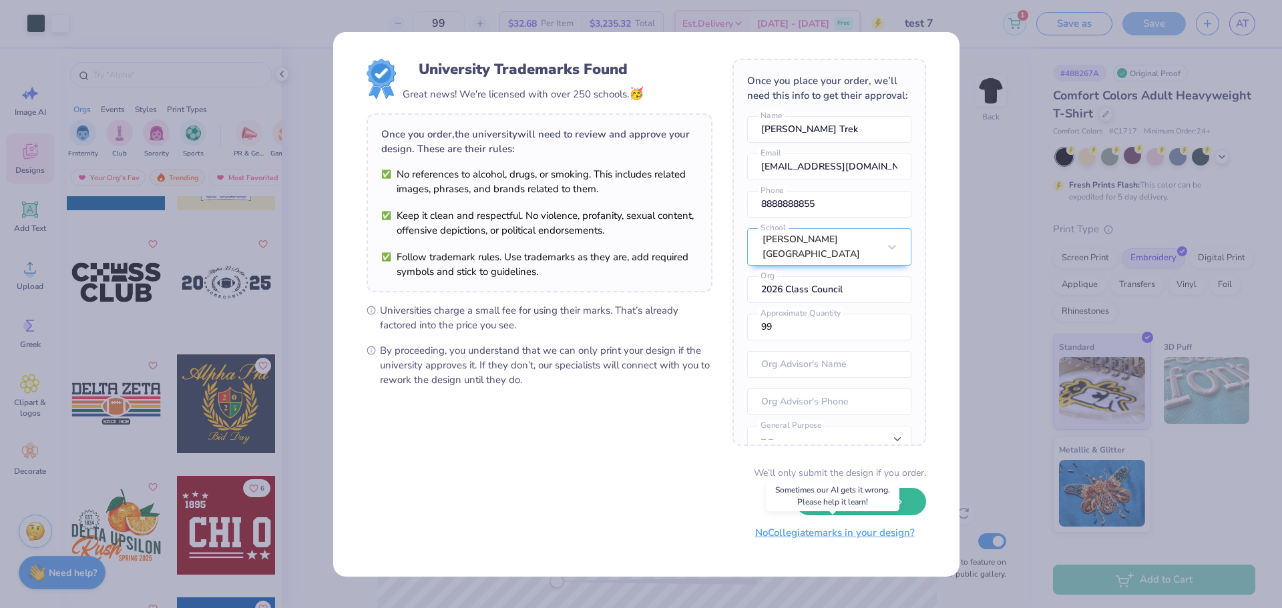
click at [855, 534] on button "No Collegiate marks in your design?" at bounding box center [835, 533] width 182 height 27
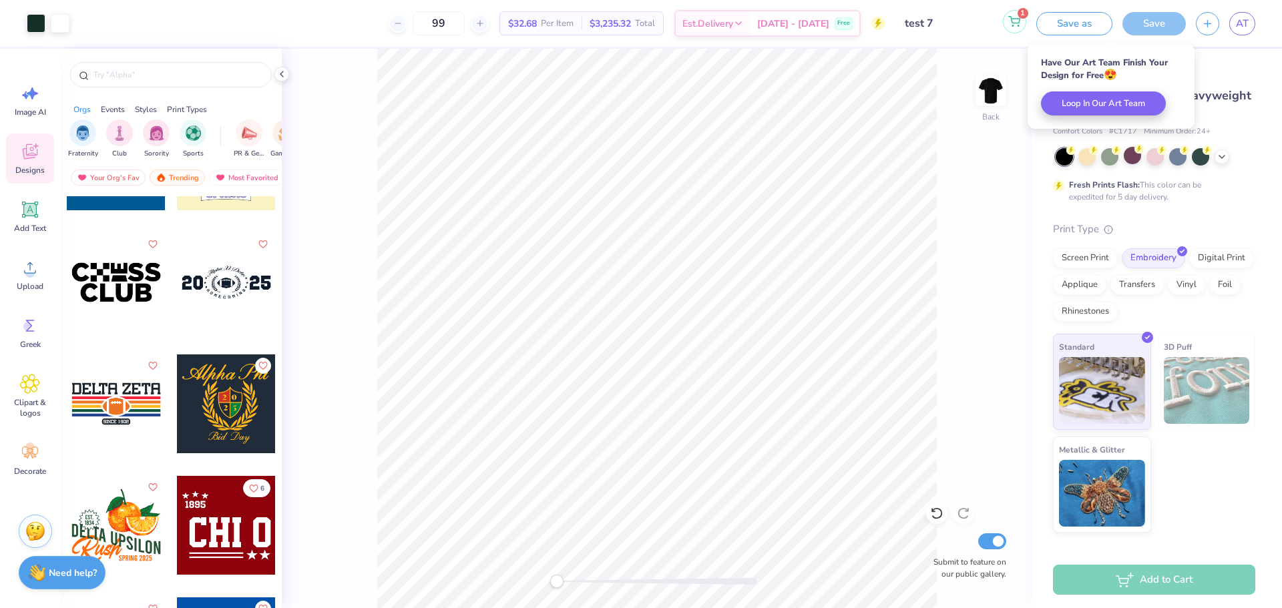
click at [1023, 25] on button "1" at bounding box center [1014, 21] width 23 height 23
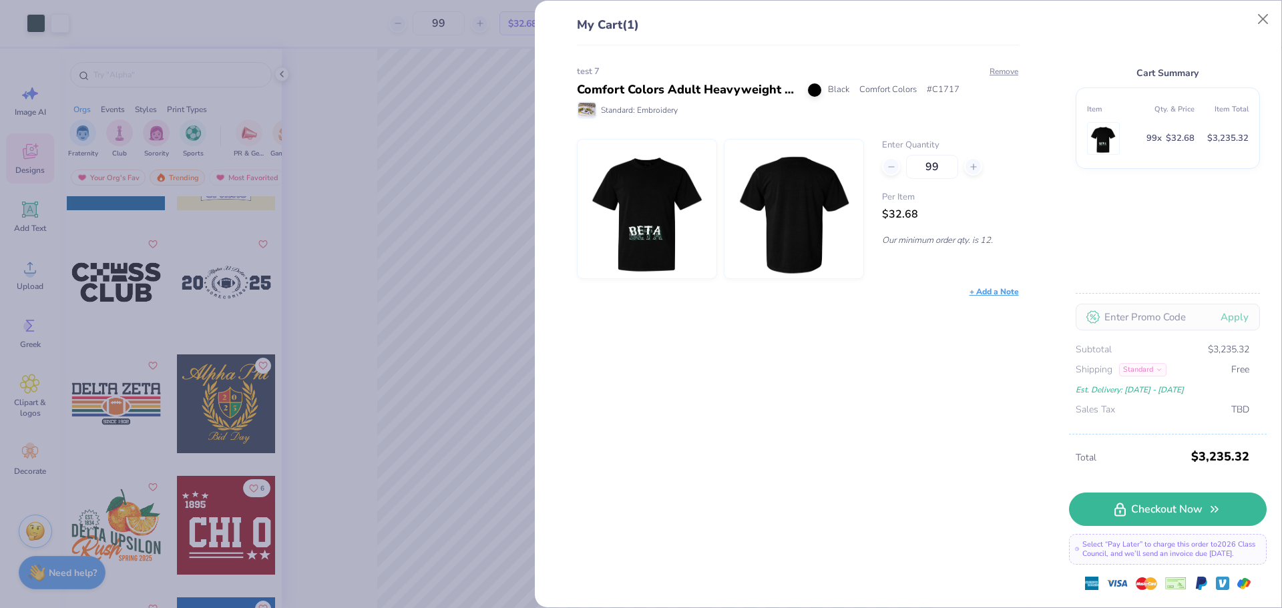
click at [1123, 142] on td at bounding box center [1114, 139] width 54 height 38
click at [1078, 230] on div "Cart Summary Item Qty. & Price Item Total 99 x $32.68 $3,235.32 Apply Subtotal …" at bounding box center [1168, 225] width 198 height 419
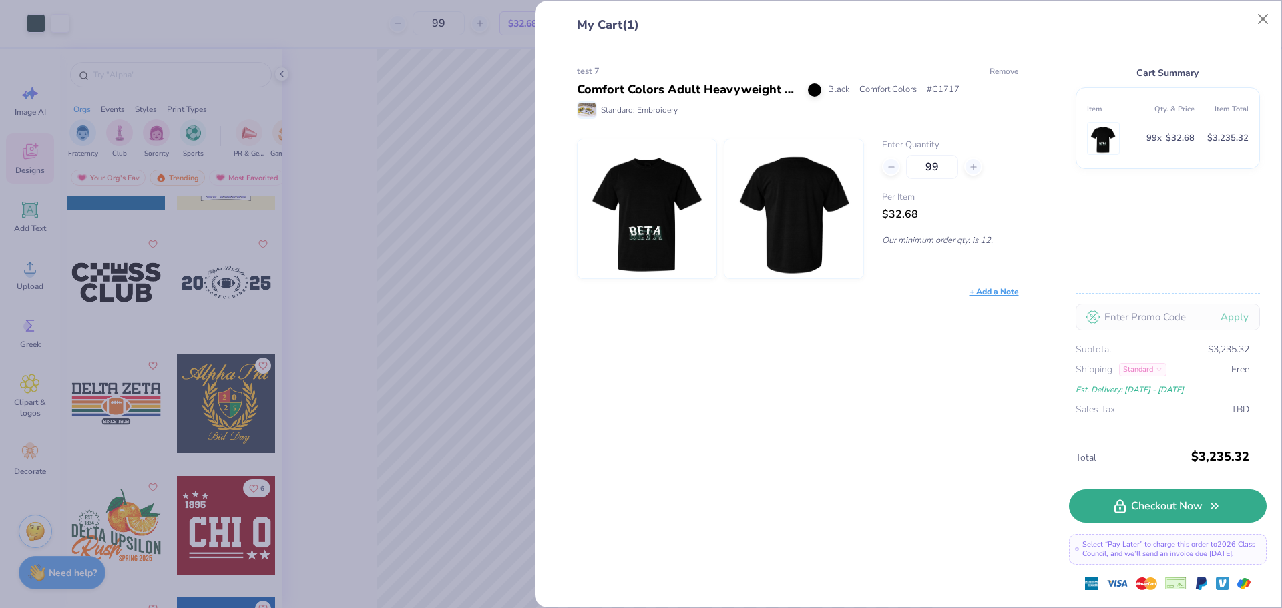
click at [1132, 504] on link "Checkout Now" at bounding box center [1168, 506] width 198 height 33
type input "55"
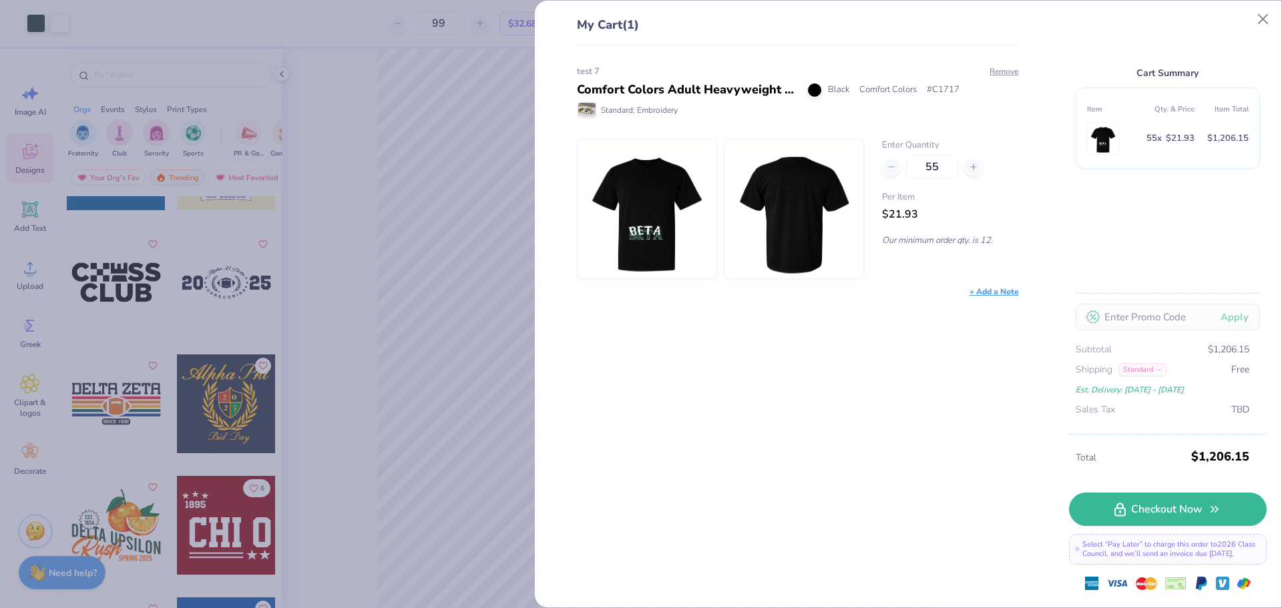
type input "55"
click at [898, 214] on span "$33.55" at bounding box center [900, 214] width 36 height 15
click at [1263, 20] on button "Close" at bounding box center [1263, 19] width 25 height 25
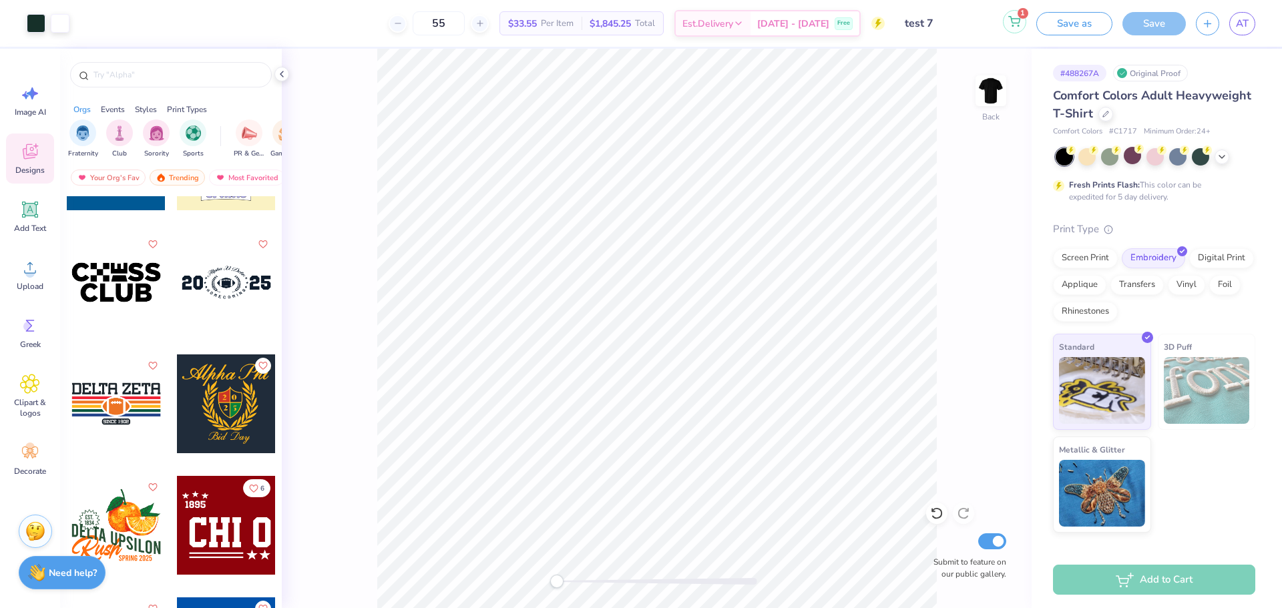
click at [1005, 26] on button "1" at bounding box center [1014, 21] width 23 height 23
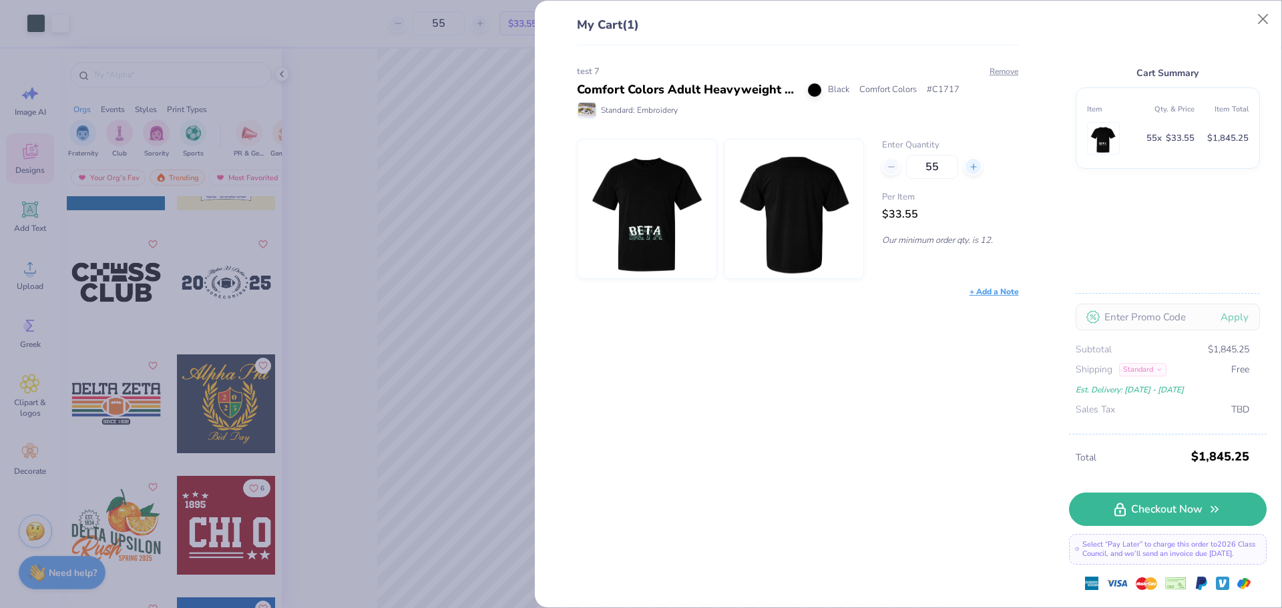
click at [973, 164] on icon at bounding box center [973, 166] width 9 height 9
click at [971, 170] on icon at bounding box center [973, 166] width 9 height 9
type input "57"
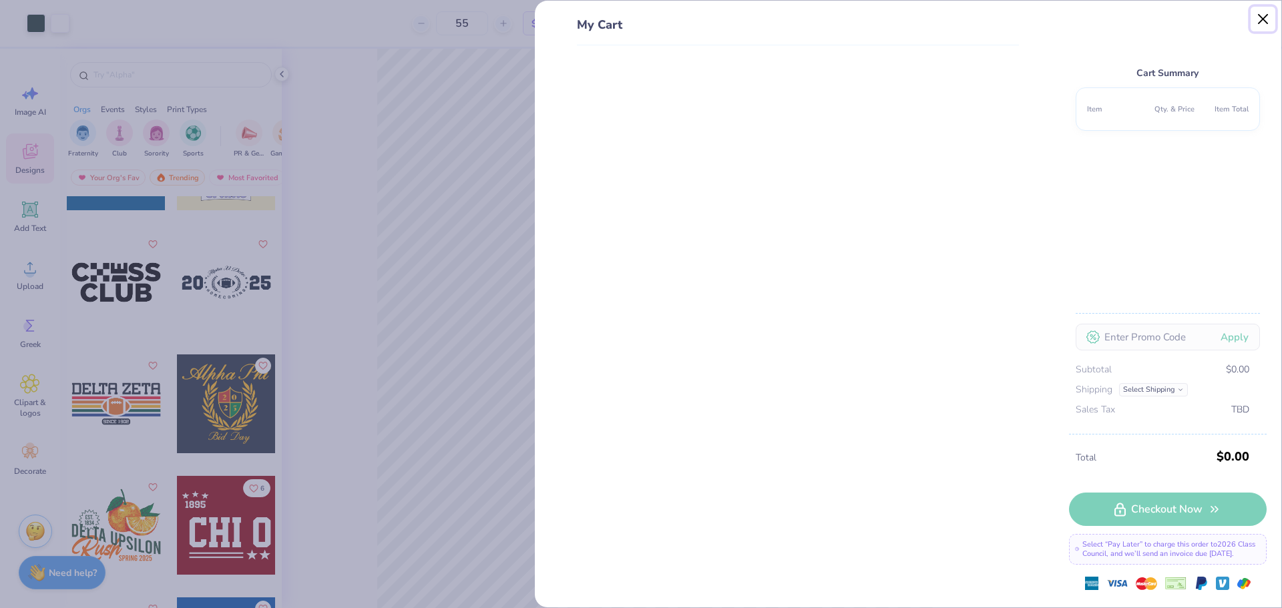
click at [1262, 16] on button "Close" at bounding box center [1263, 19] width 25 height 25
